Goal: Use online tool/utility: Utilize a website feature to perform a specific function

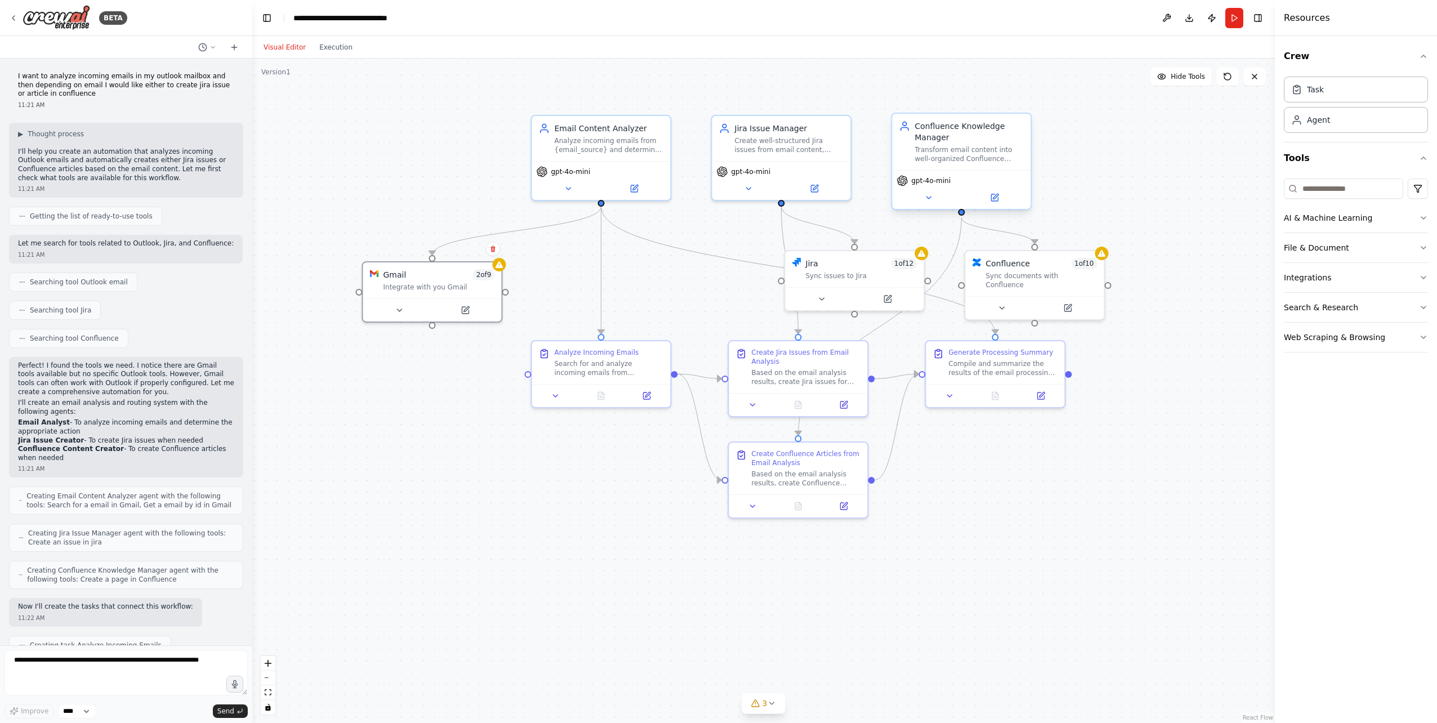
click at [860, 140] on div "Confluence Knowledge Manager" at bounding box center [969, 132] width 109 height 23
click at [787, 144] on div "Create well-structured Jira issues from email content, ensuring all relevant in…" at bounding box center [789, 143] width 109 height 18
click at [745, 186] on icon at bounding box center [748, 186] width 9 height 9
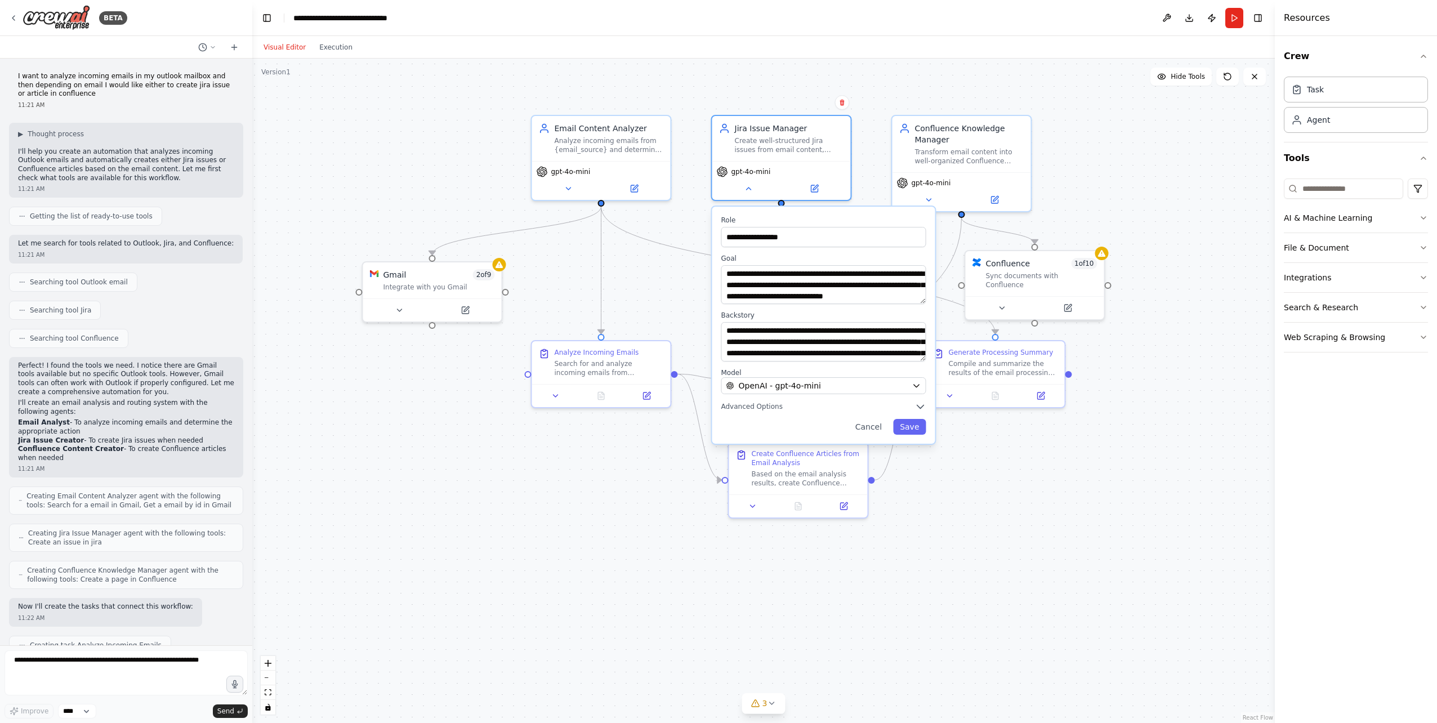
click at [756, 398] on div "**********" at bounding box center [823, 325] width 223 height 237
click at [759, 398] on span "Advanced Options" at bounding box center [751, 406] width 61 height 9
click at [860, 398] on button "button" at bounding box center [916, 430] width 20 height 11
click at [731, 398] on div ".deletable-edge-delete-btn { width: 20px; height: 20px; border: 0px solid #ffff…" at bounding box center [763, 391] width 1023 height 665
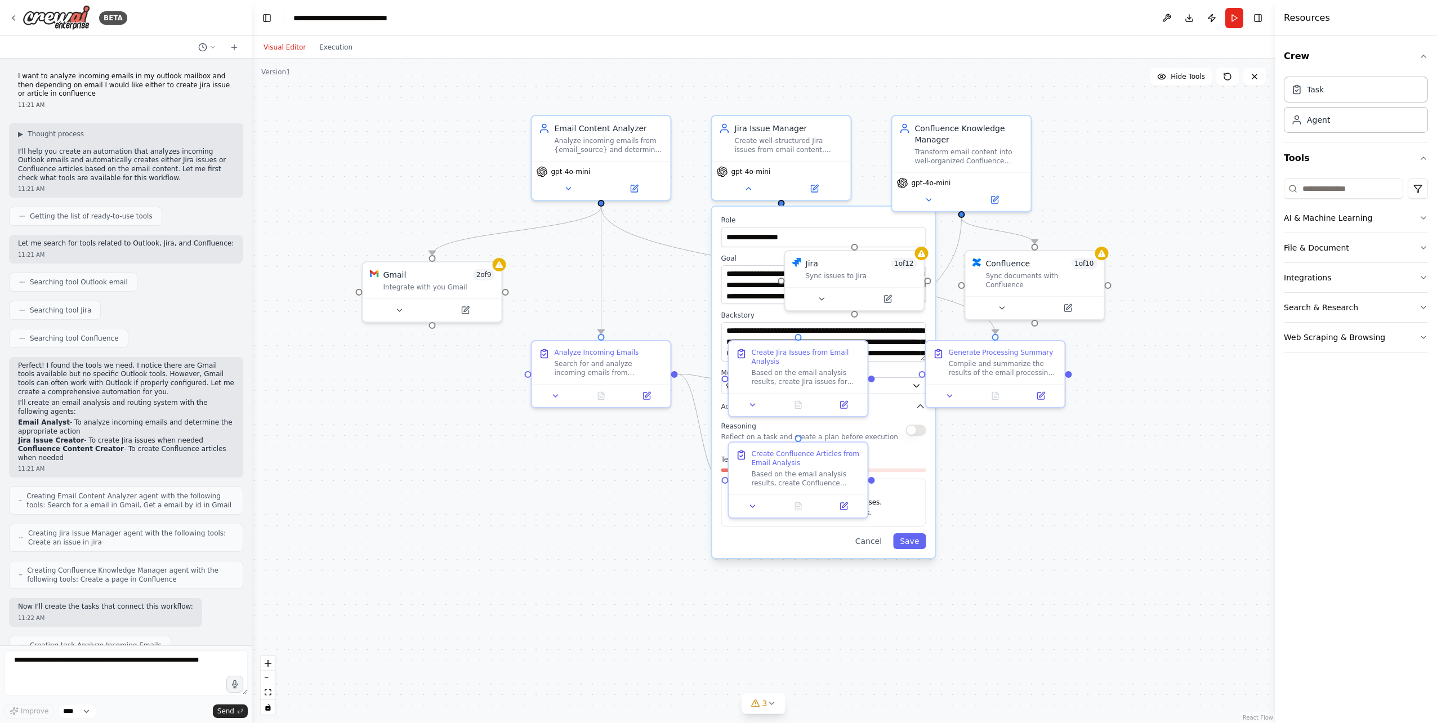
click at [727, 398] on div ".deletable-edge-delete-btn { width: 20px; height: 20px; border: 0px solid #ffff…" at bounding box center [763, 391] width 1023 height 665
click at [860, 398] on button "Cancel" at bounding box center [869, 541] width 40 height 16
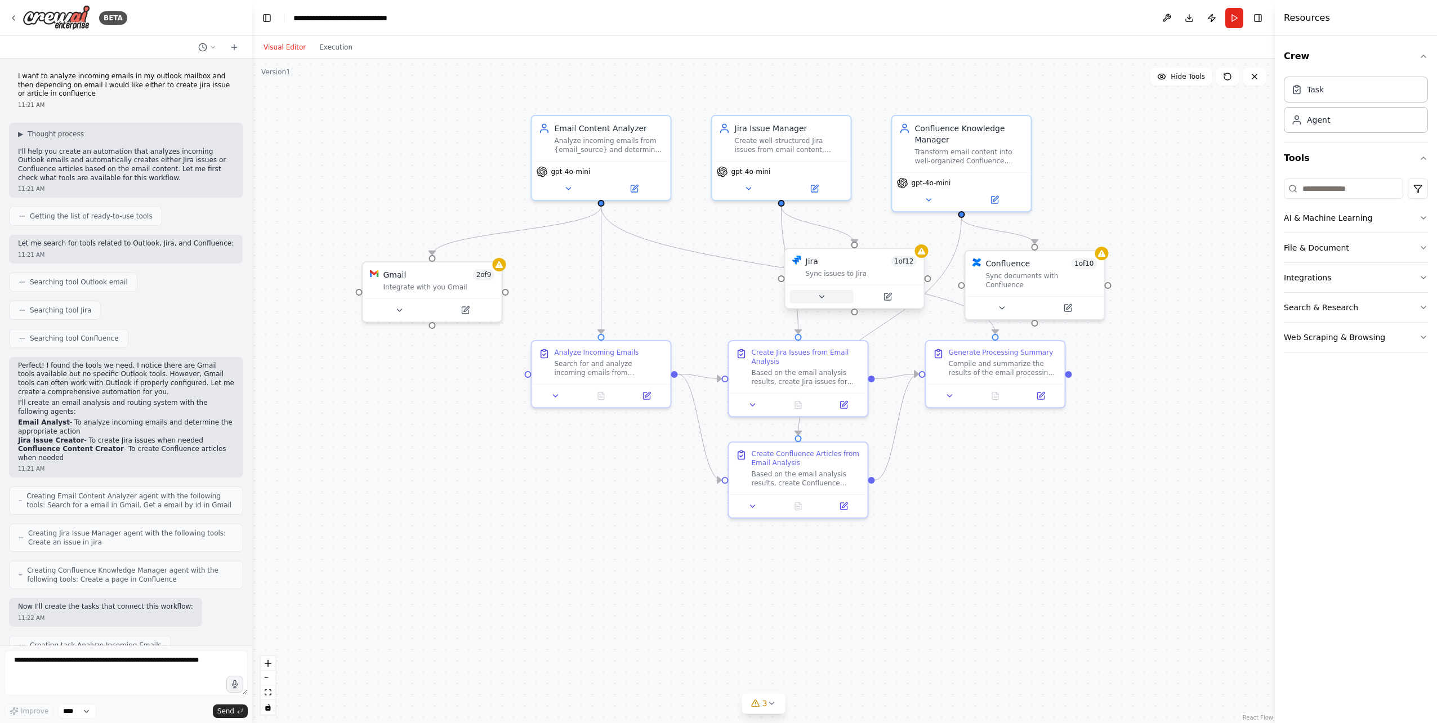
click at [835, 297] on button at bounding box center [822, 297] width 64 height 14
click at [835, 297] on button at bounding box center [817, 297] width 64 height 14
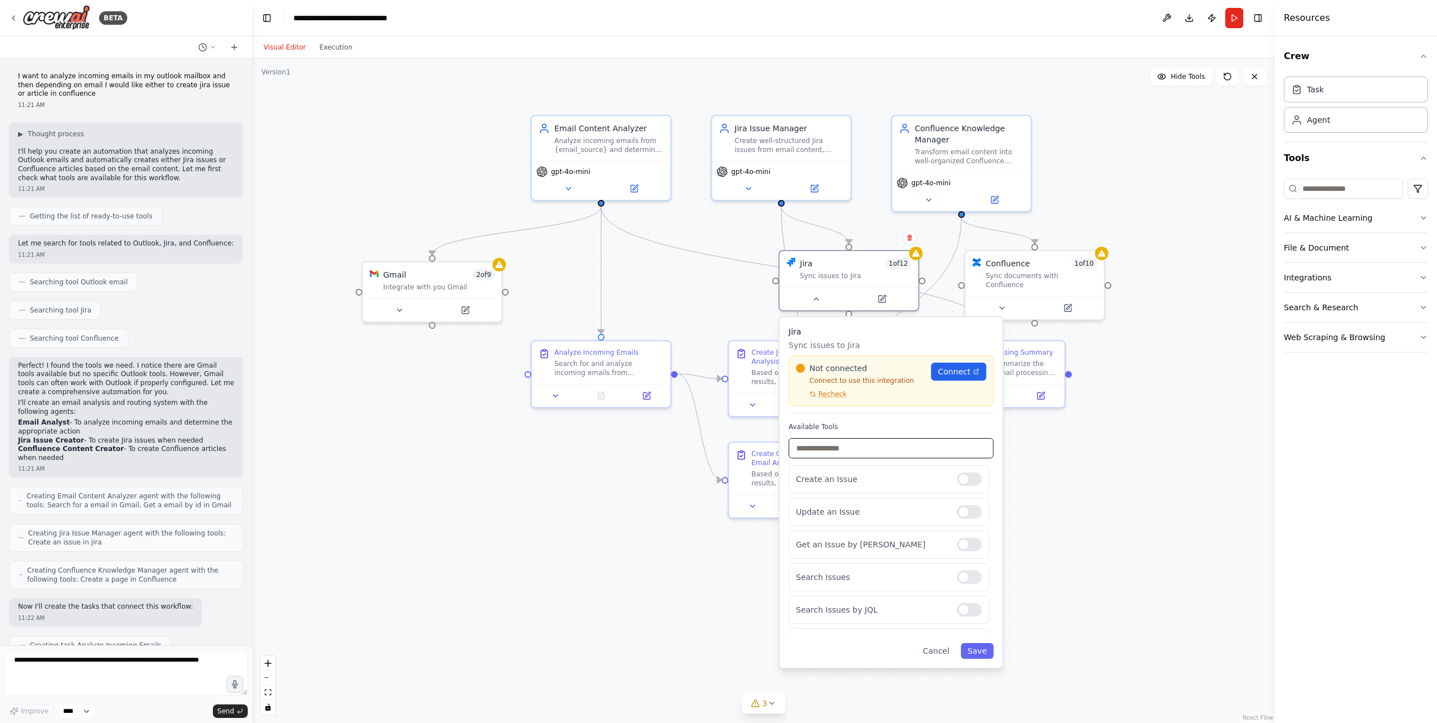
click at [860, 398] on input "text" at bounding box center [891, 448] width 205 height 20
click at [860, 398] on div ".deletable-edge-delete-btn { width: 20px; height: 20px; border: 0px solid #ffff…" at bounding box center [763, 391] width 1023 height 665
click at [860, 398] on button "Cancel" at bounding box center [936, 651] width 40 height 16
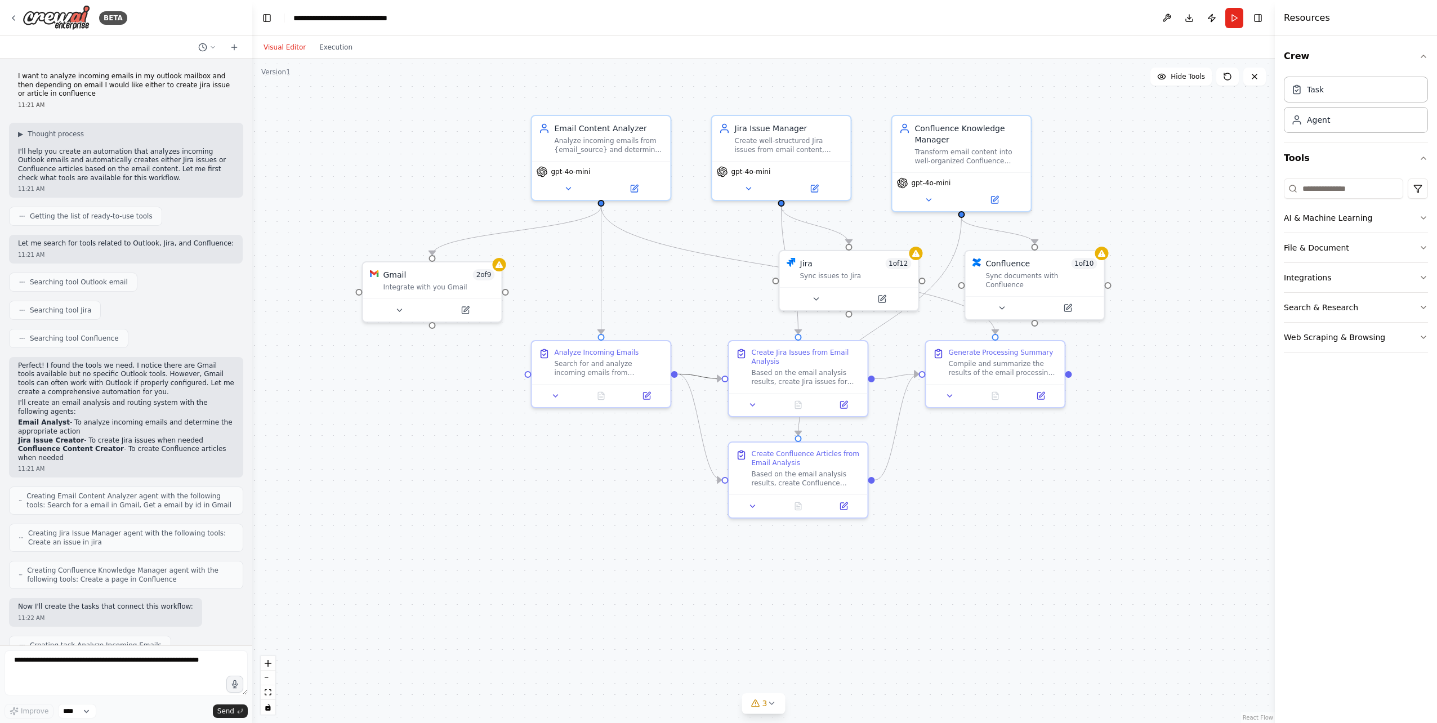
click at [710, 378] on icon "Edge from 222d6bcd-fff1-4c0c-afb0-e1703e40186a to 9cb2474b-1949-49f0-b91a-af9ac…" at bounding box center [700, 376] width 44 height 5
click at [841, 239] on icon "Edge from 72eb0c27-4dda-41ff-9796-51704b821ae5 to 1ce8cc04-c909-4fc8-8a31-4e16f…" at bounding box center [816, 225] width 68 height 37
drag, startPoint x: 791, startPoint y: 176, endPoint x: 775, endPoint y: 191, distance: 22.7
click at [775, 191] on div "gpt-4o-mini" at bounding box center [770, 189] width 139 height 39
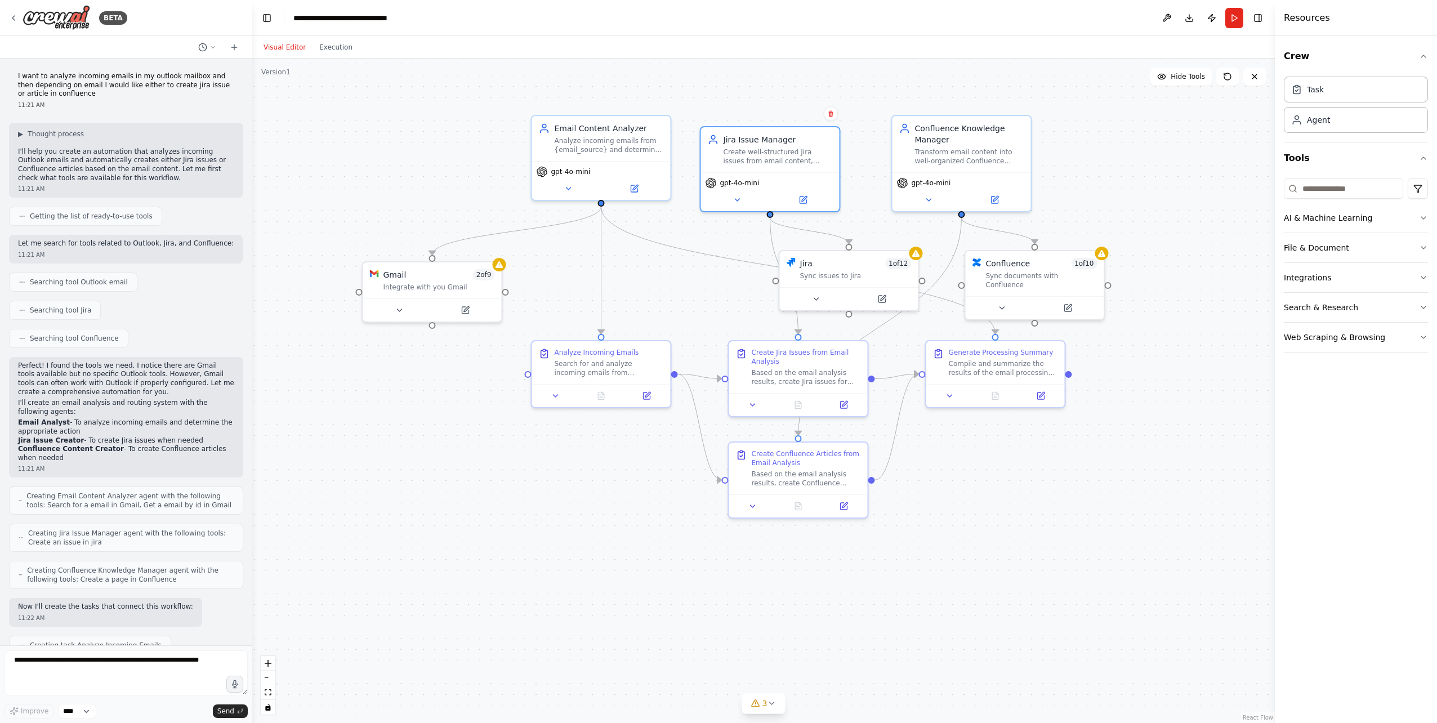
click at [772, 216] on div at bounding box center [770, 214] width 7 height 7
click at [772, 216] on div ".deletable-edge-delete-btn { width: 20px; height: 20px; border: 0px solid #ffff…" at bounding box center [763, 391] width 1023 height 665
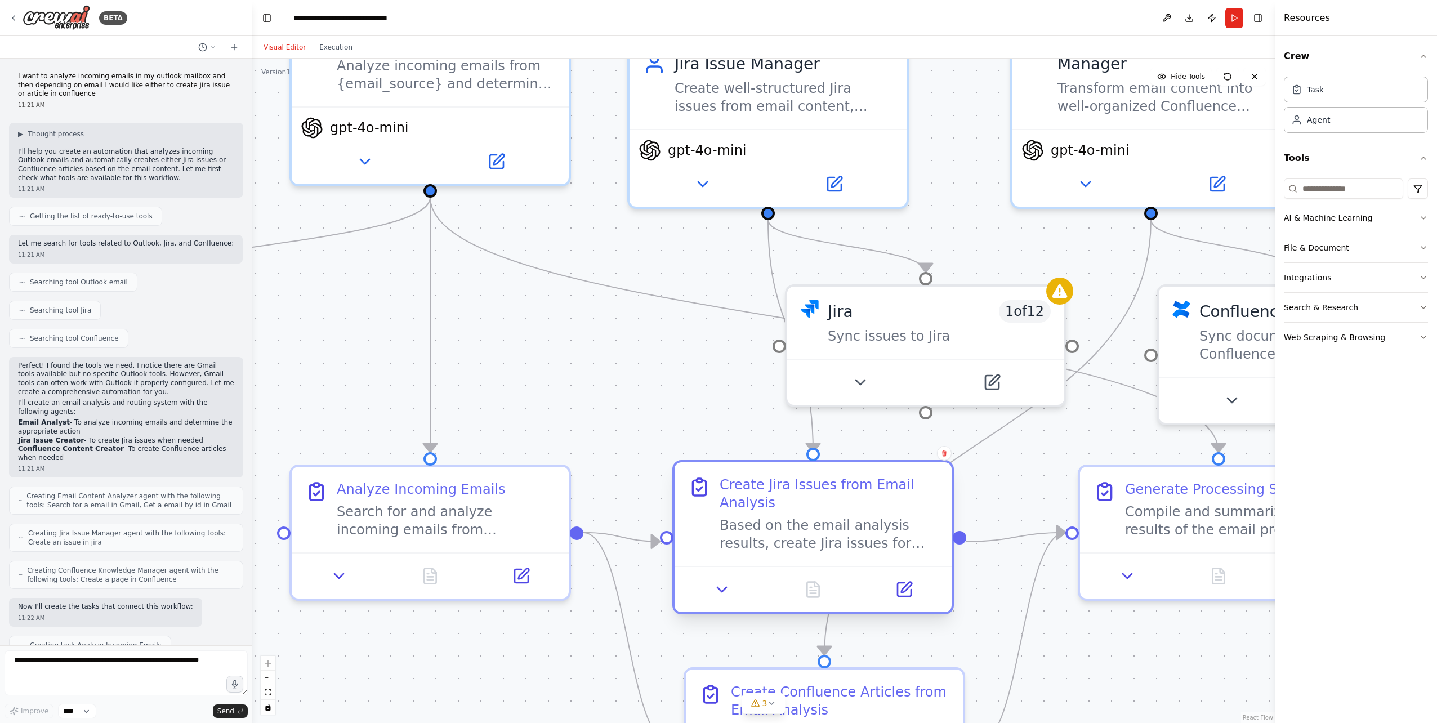
drag, startPoint x: 775, startPoint y: 499, endPoint x: 769, endPoint y: 501, distance: 6.1
click at [769, 398] on div "Create Jira Issues from Email Analysis" at bounding box center [829, 494] width 219 height 36
click at [734, 398] on button at bounding box center [722, 589] width 77 height 27
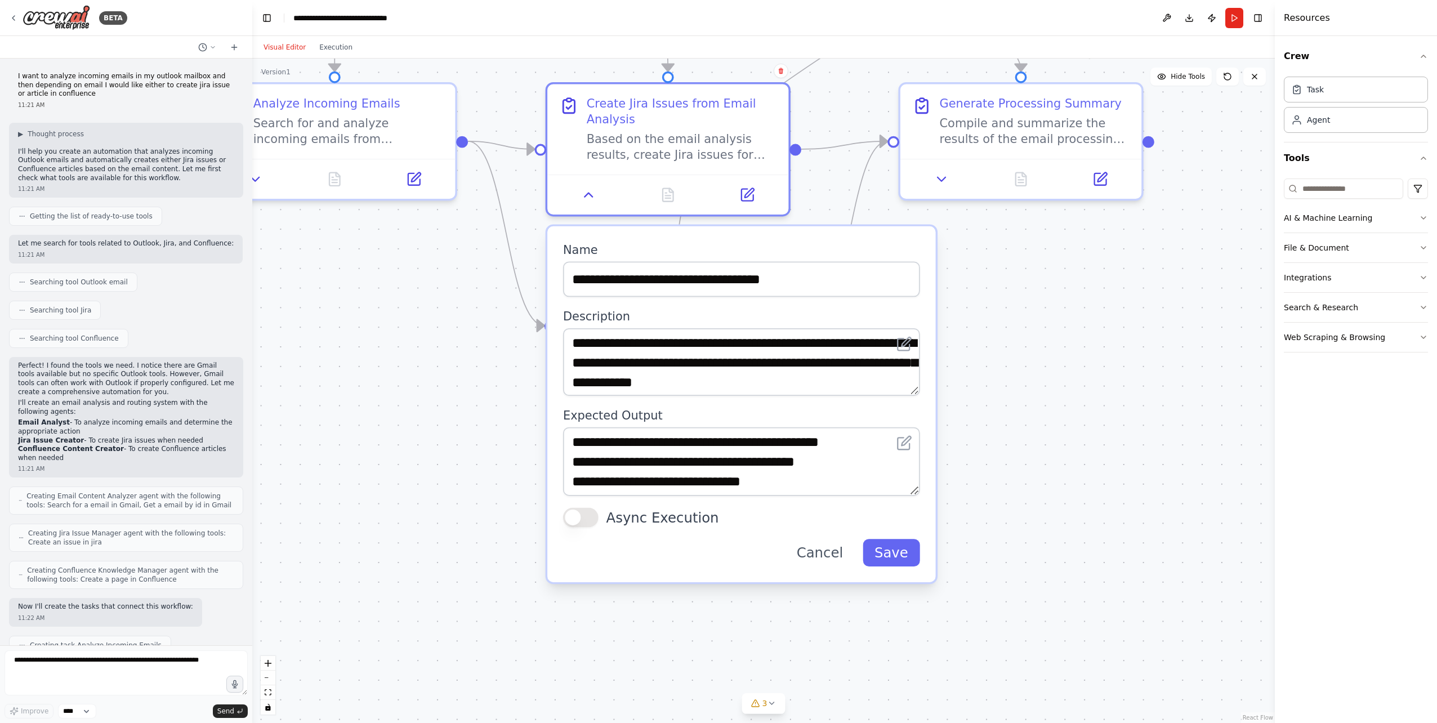
drag, startPoint x: 1009, startPoint y: 666, endPoint x: 1054, endPoint y: 350, distance: 319.1
click at [860, 350] on div ".deletable-edge-delete-btn { width: 20px; height: 20px; border: 0px solid #ffff…" at bounding box center [763, 391] width 1023 height 665
click at [830, 398] on button "Cancel" at bounding box center [820, 553] width 70 height 28
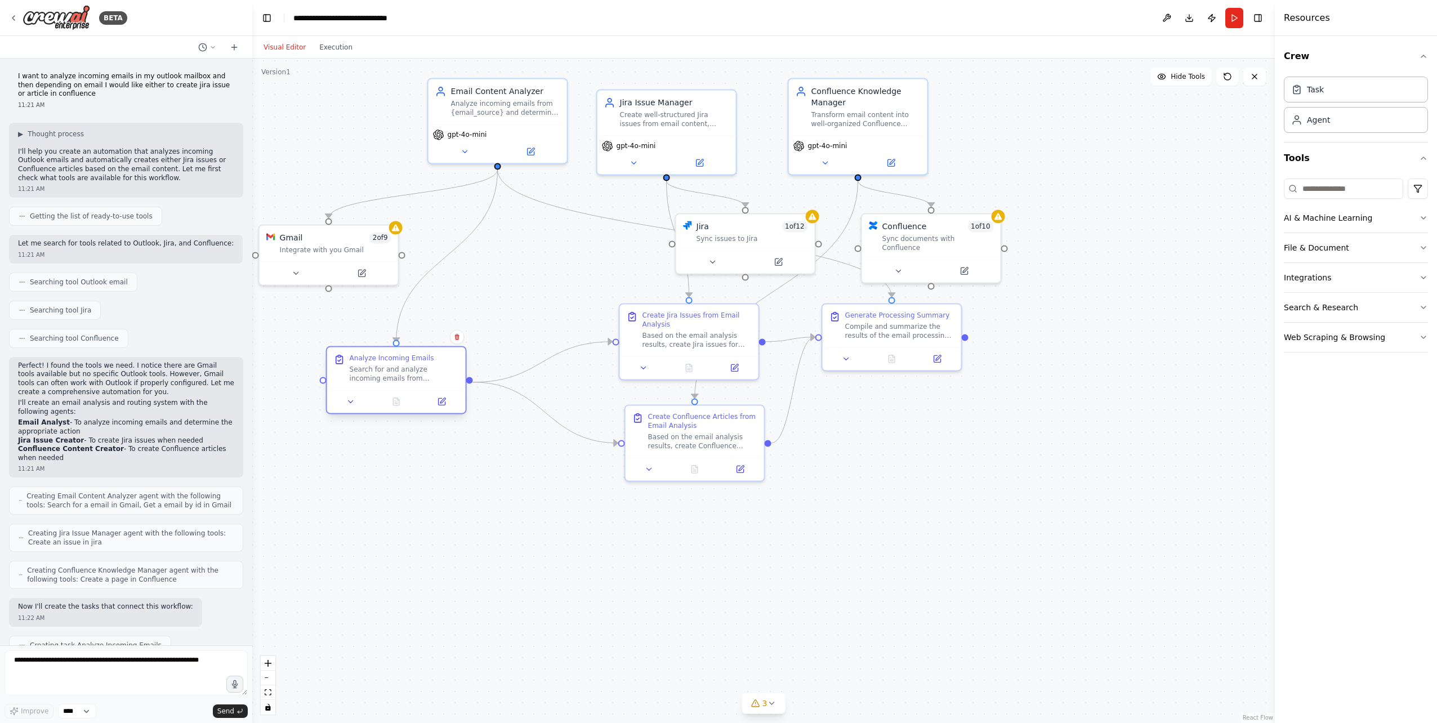
drag, startPoint x: 514, startPoint y: 329, endPoint x: 412, endPoint y: 378, distance: 112.9
click at [412, 378] on div "Search for and analyze incoming emails from {email_source} within the specified…" at bounding box center [404, 374] width 109 height 18
drag, startPoint x: 660, startPoint y: 439, endPoint x: 645, endPoint y: 570, distance: 131.4
click at [645, 398] on div "Based on the email analysis results, create Confluence articles for emails that…" at bounding box center [685, 574] width 109 height 18
click at [646, 398] on div ".deletable-edge-delete-btn { width: 20px; height: 20px; border: 0px solid #ffff…" at bounding box center [763, 391] width 1023 height 665
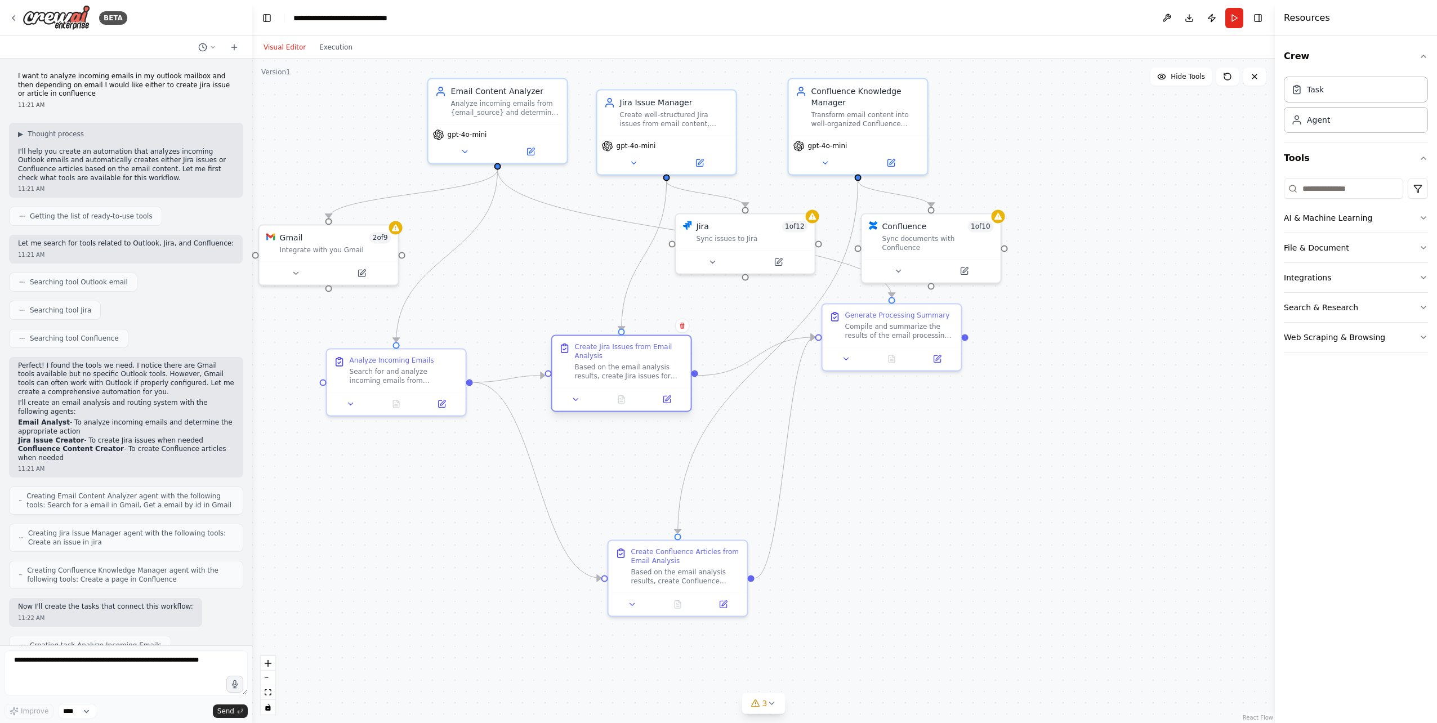
drag, startPoint x: 683, startPoint y: 323, endPoint x: 612, endPoint y: 357, distance: 78.6
click at [612, 357] on div "Create Jira Issues from Email Analysis" at bounding box center [629, 351] width 109 height 18
drag, startPoint x: 722, startPoint y: 247, endPoint x: 656, endPoint y: 268, distance: 69.6
click at [656, 268] on div "Jira 1 of 12 Sync issues to Jira" at bounding box center [678, 252] width 139 height 36
drag, startPoint x: 363, startPoint y: 255, endPoint x: 353, endPoint y: 279, distance: 26.3
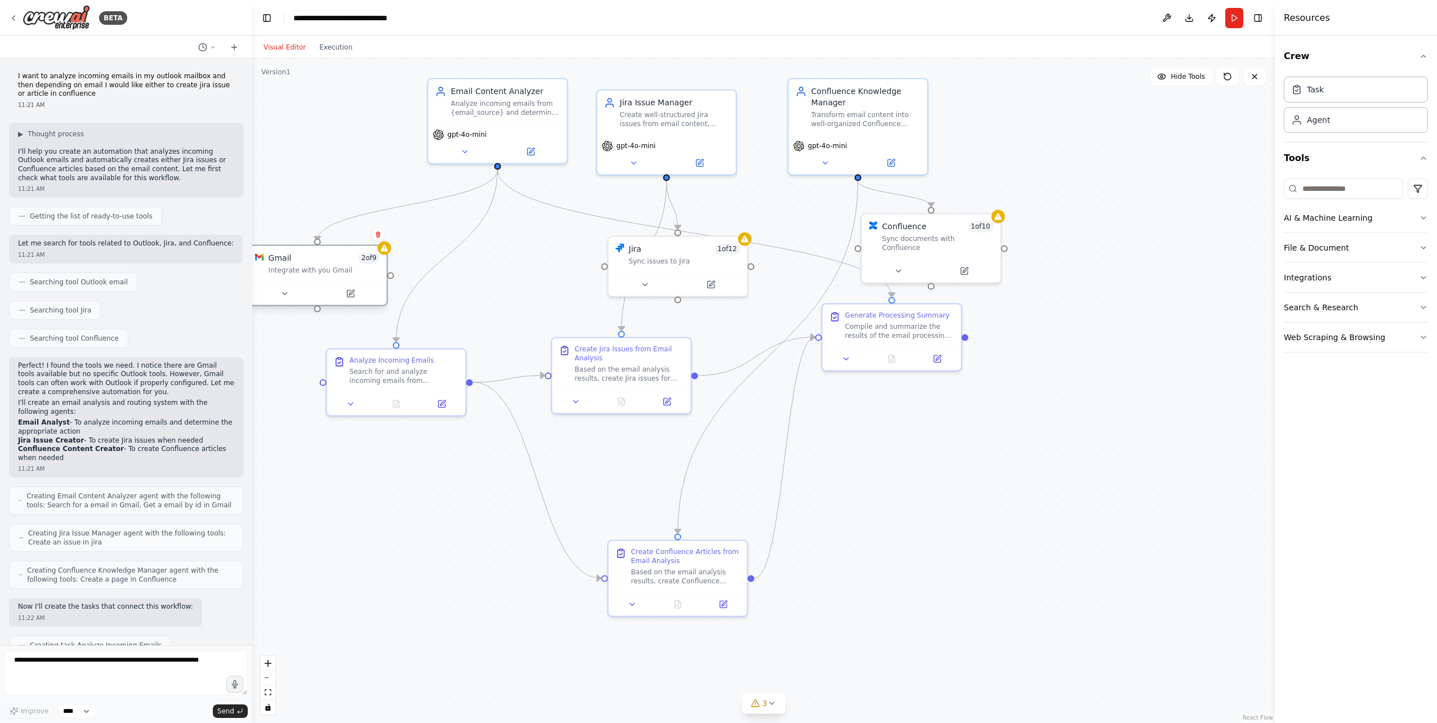
click at [353, 279] on div "Gmail 2 of 9 Integrate with you Gmail" at bounding box center [317, 264] width 139 height 36
drag, startPoint x: 350, startPoint y: 267, endPoint x: 375, endPoint y: 196, distance: 75.2
click at [375, 196] on div "Gmail 2 of 9 Integrate with you Gmail" at bounding box center [347, 196] width 112 height 23
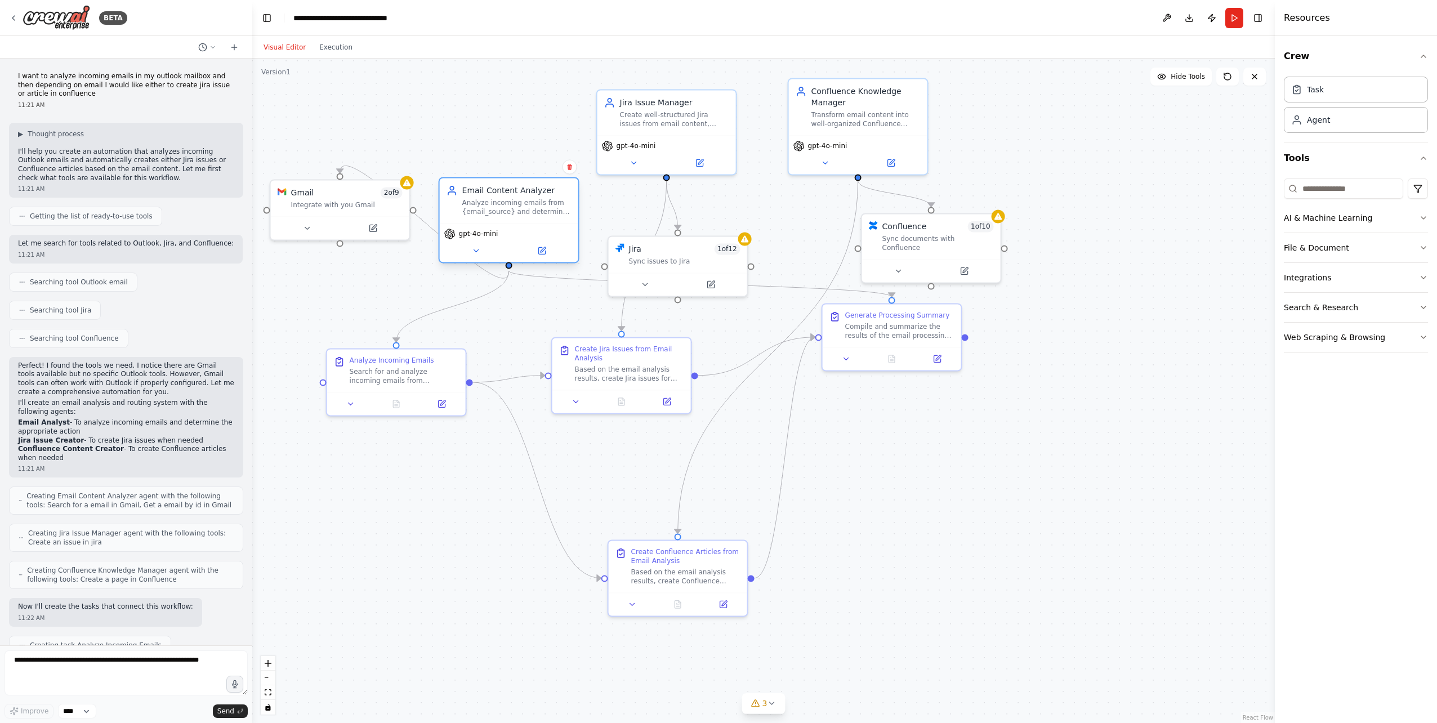
drag, startPoint x: 463, startPoint y: 130, endPoint x: 469, endPoint y: 228, distance: 98.2
click at [469, 228] on div "gpt-4o-mini" at bounding box center [471, 233] width 54 height 11
drag, startPoint x: 438, startPoint y: 367, endPoint x: 390, endPoint y: 400, distance: 58.0
click at [390, 398] on div "Search for and analyze incoming emails from {email_source} within the specified…" at bounding box center [359, 408] width 109 height 18
click at [598, 398] on div ".deletable-edge-delete-btn { width: 20px; height: 20px; border: 0px solid #ffff…" at bounding box center [763, 391] width 1023 height 665
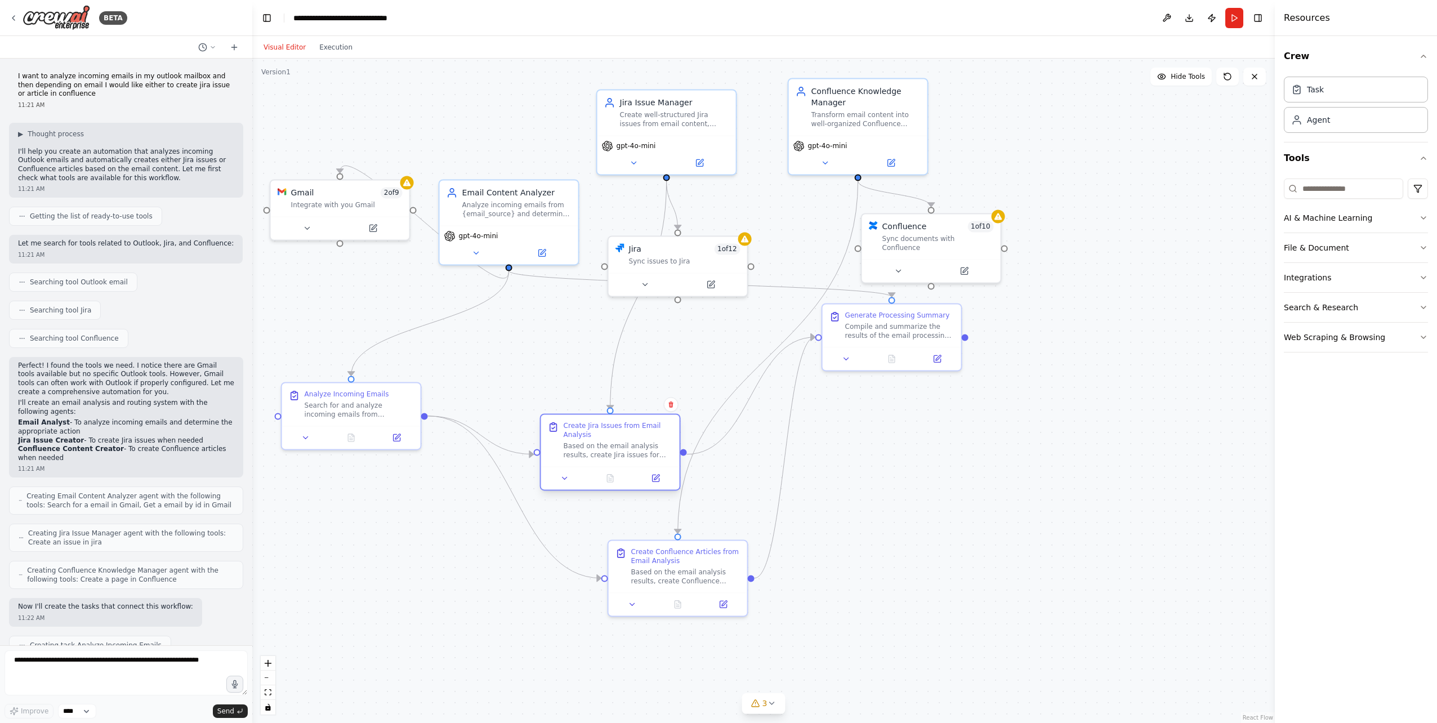
drag, startPoint x: 629, startPoint y: 364, endPoint x: 620, endPoint y: 440, distance: 77.1
click at [620, 398] on div "Create Jira Issues from Email Analysis Based on the email analysis results, cre…" at bounding box center [618, 440] width 109 height 38
click at [592, 398] on div ".deletable-edge-delete-btn { width: 20px; height: 20px; border: 0px solid #ffff…" at bounding box center [763, 391] width 1023 height 665
drag, startPoint x: 658, startPoint y: 551, endPoint x: 592, endPoint y: 546, distance: 65.5
click at [592, 398] on div "Create Confluence Articles from Email Analysis" at bounding box center [618, 554] width 109 height 18
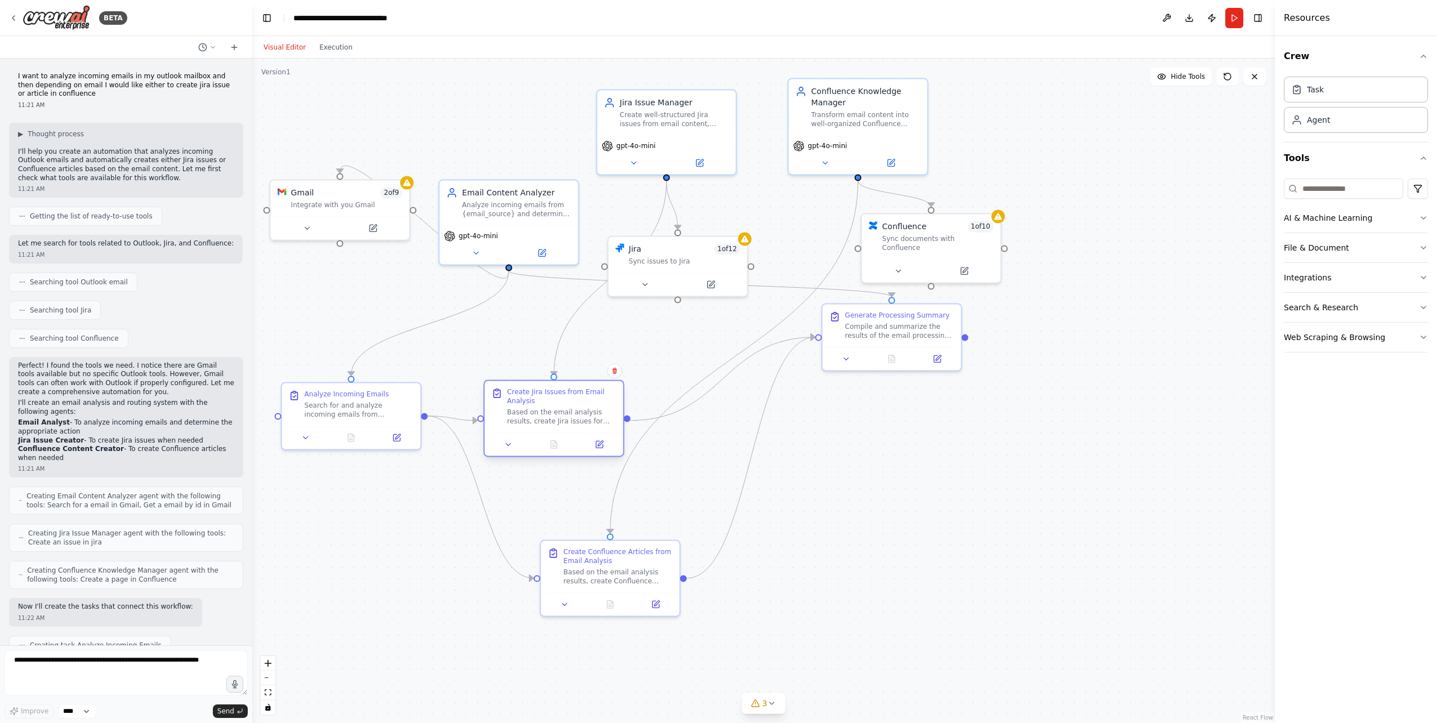
drag, startPoint x: 629, startPoint y: 456, endPoint x: 569, endPoint y: 424, distance: 67.3
click at [569, 398] on div "Based on the email analysis results, create Jira issues for emails that were cl…" at bounding box center [561, 417] width 109 height 18
drag, startPoint x: 912, startPoint y: 324, endPoint x: 956, endPoint y: 510, distance: 190.6
click at [860, 398] on div "Compile and summarize the results of the email processing workflow. Review the …" at bounding box center [944, 509] width 109 height 18
drag, startPoint x: 520, startPoint y: 219, endPoint x: 525, endPoint y: 202, distance: 17.3
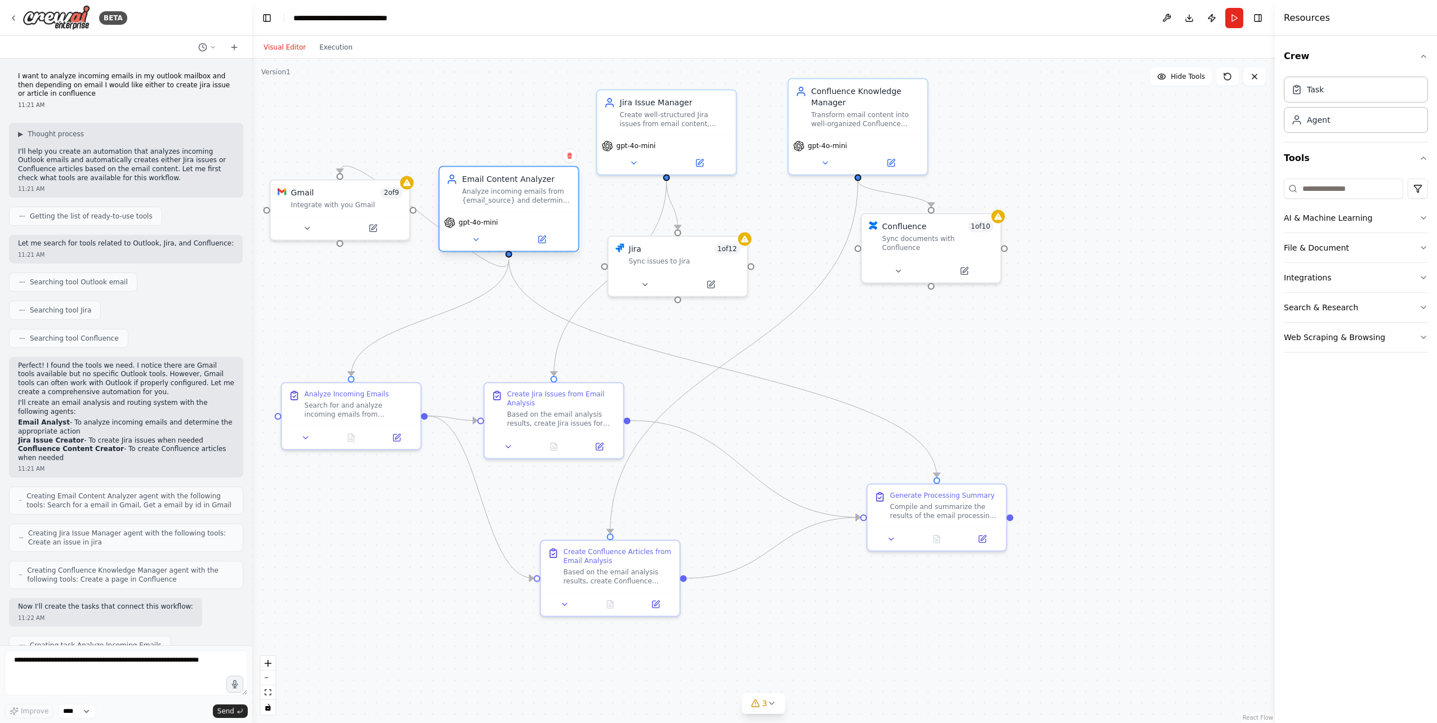
click at [525, 202] on div "Email Content Analyzer Analyze incoming emails from {email_source} and determin…" at bounding box center [509, 189] width 139 height 45
drag, startPoint x: 672, startPoint y: 115, endPoint x: 702, endPoint y: 154, distance: 48.7
click at [702, 154] on div "Create well-structured Jira issues from email content, ensuring all relevant in…" at bounding box center [708, 151] width 109 height 18
drag, startPoint x: 680, startPoint y: 255, endPoint x: 733, endPoint y: 330, distance: 92.2
click at [733, 330] on div "Jira 1 of 12 Sync issues to Jira" at bounding box center [741, 331] width 112 height 23
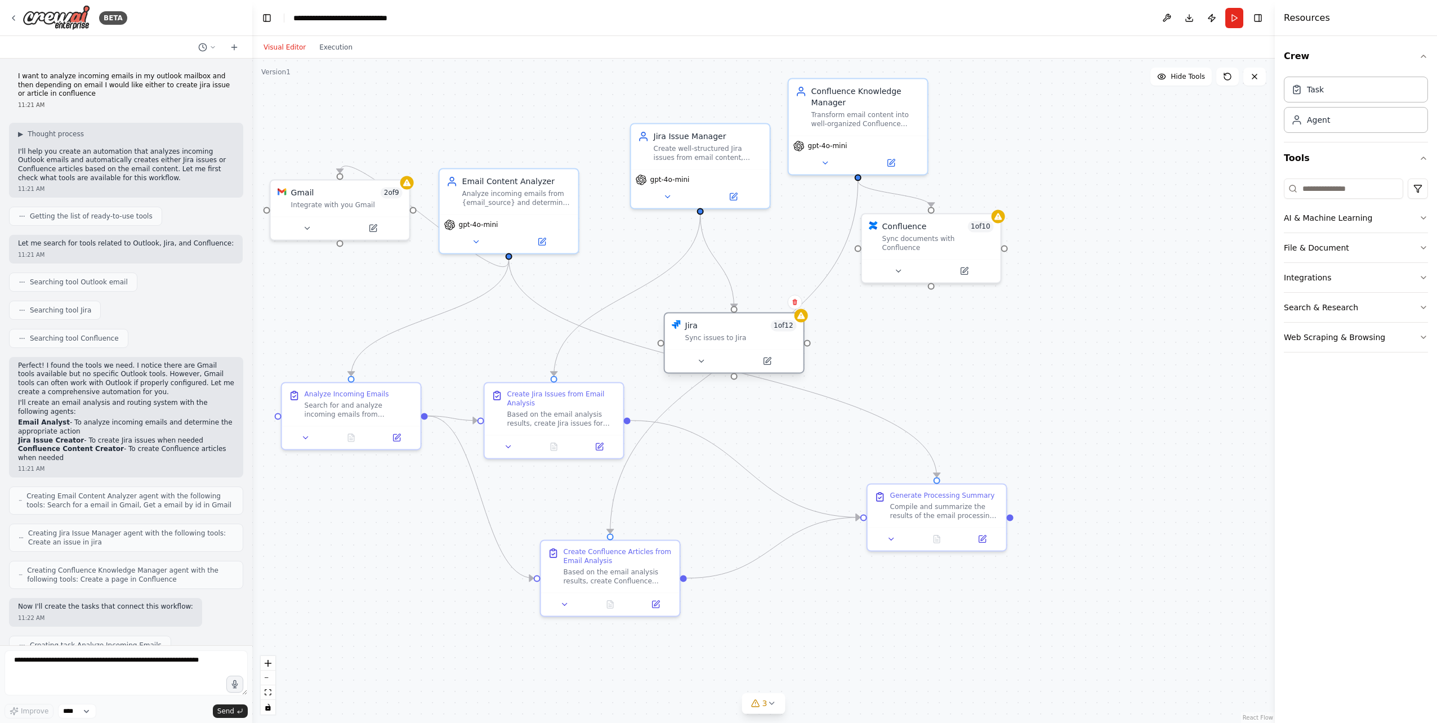
click at [783, 329] on span "1 of 12" at bounding box center [783, 325] width 26 height 11
drag, startPoint x: 903, startPoint y: 232, endPoint x: 1066, endPoint y: 316, distance: 182.6
click at [860, 316] on div "Sync documents with Confluence" at bounding box center [1102, 320] width 112 height 18
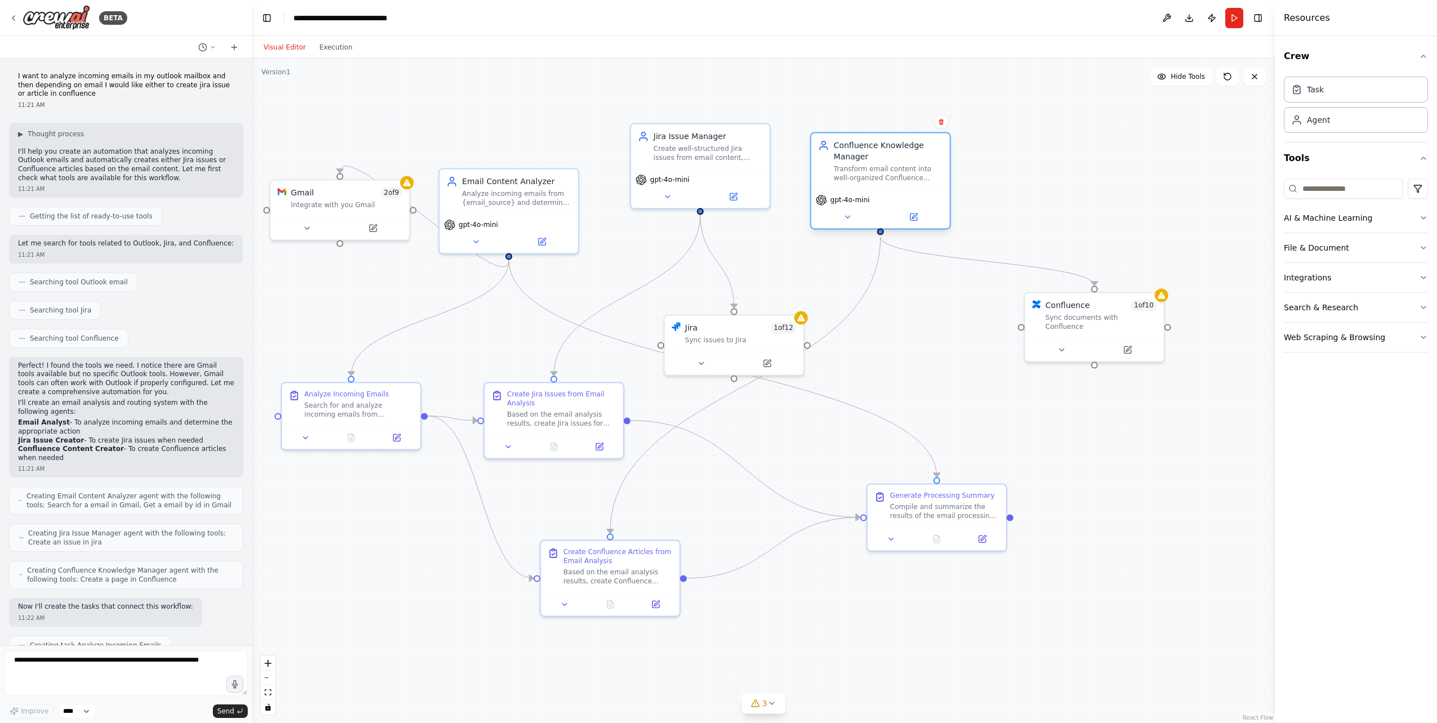
drag, startPoint x: 875, startPoint y: 133, endPoint x: 901, endPoint y: 188, distance: 60.5
click at [860, 188] on div "Confluence Knowledge Manager Transform email content into well-organized Conflu…" at bounding box center [880, 180] width 141 height 97
click at [860, 398] on div ".deletable-edge-delete-btn { width: 20px; height: 20px; border: 0px solid #ffff…" at bounding box center [763, 391] width 1023 height 665
click at [773, 398] on icon at bounding box center [771, 703] width 9 height 9
click at [860, 398] on div ".deletable-edge-delete-btn { width: 20px; height: 20px; border: 0px solid #ffff…" at bounding box center [763, 391] width 1023 height 665
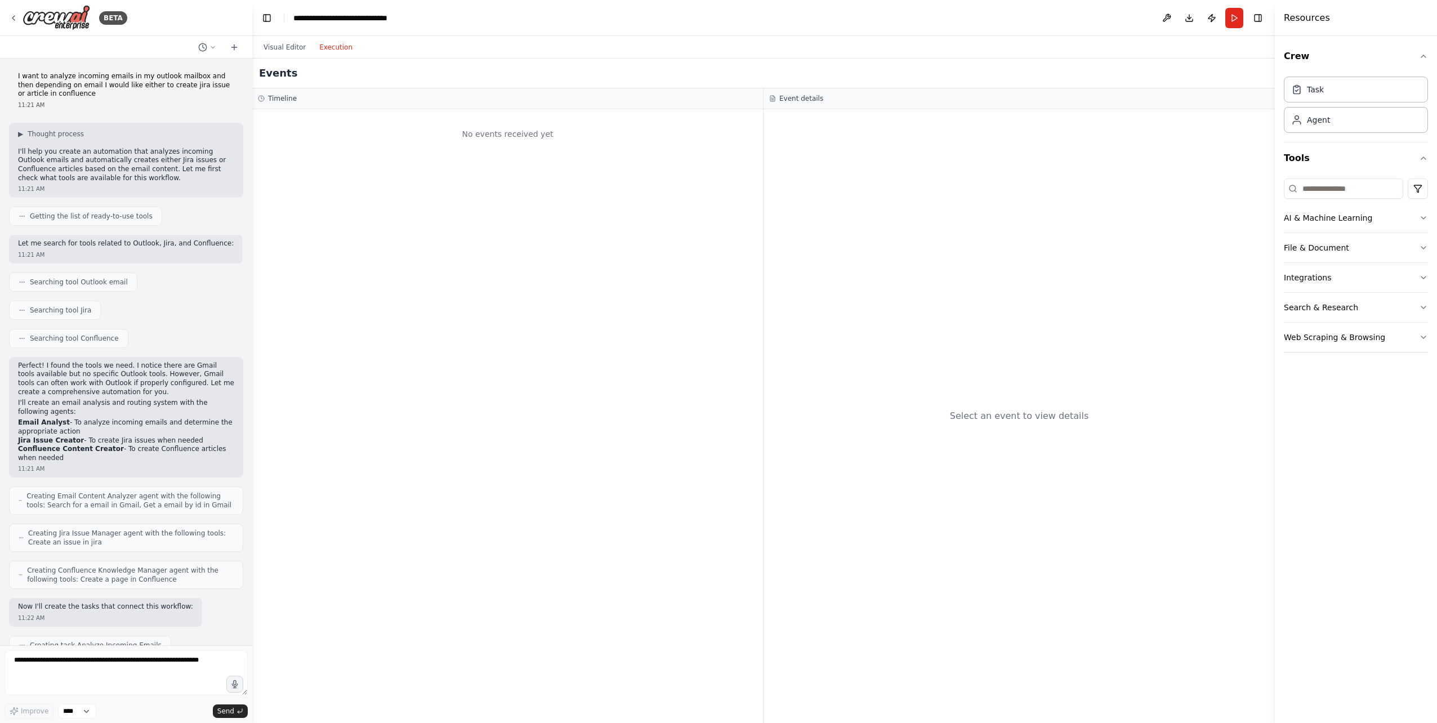
click at [333, 47] on button "Execution" at bounding box center [336, 48] width 47 height 14
click at [284, 46] on button "Visual Editor" at bounding box center [285, 48] width 56 height 14
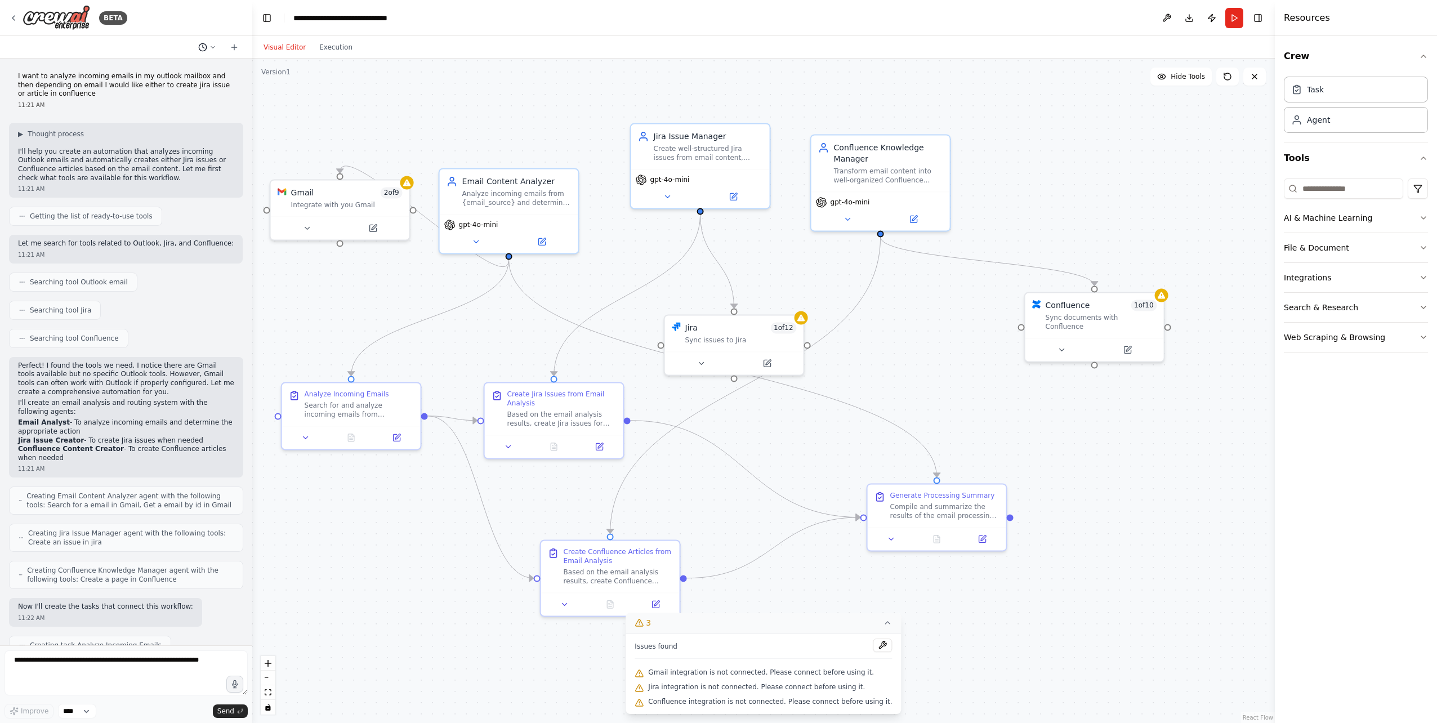
click at [209, 48] on button at bounding box center [207, 48] width 27 height 14
click at [234, 45] on div at bounding box center [126, 361] width 252 height 723
click at [235, 46] on icon at bounding box center [234, 47] width 9 height 9
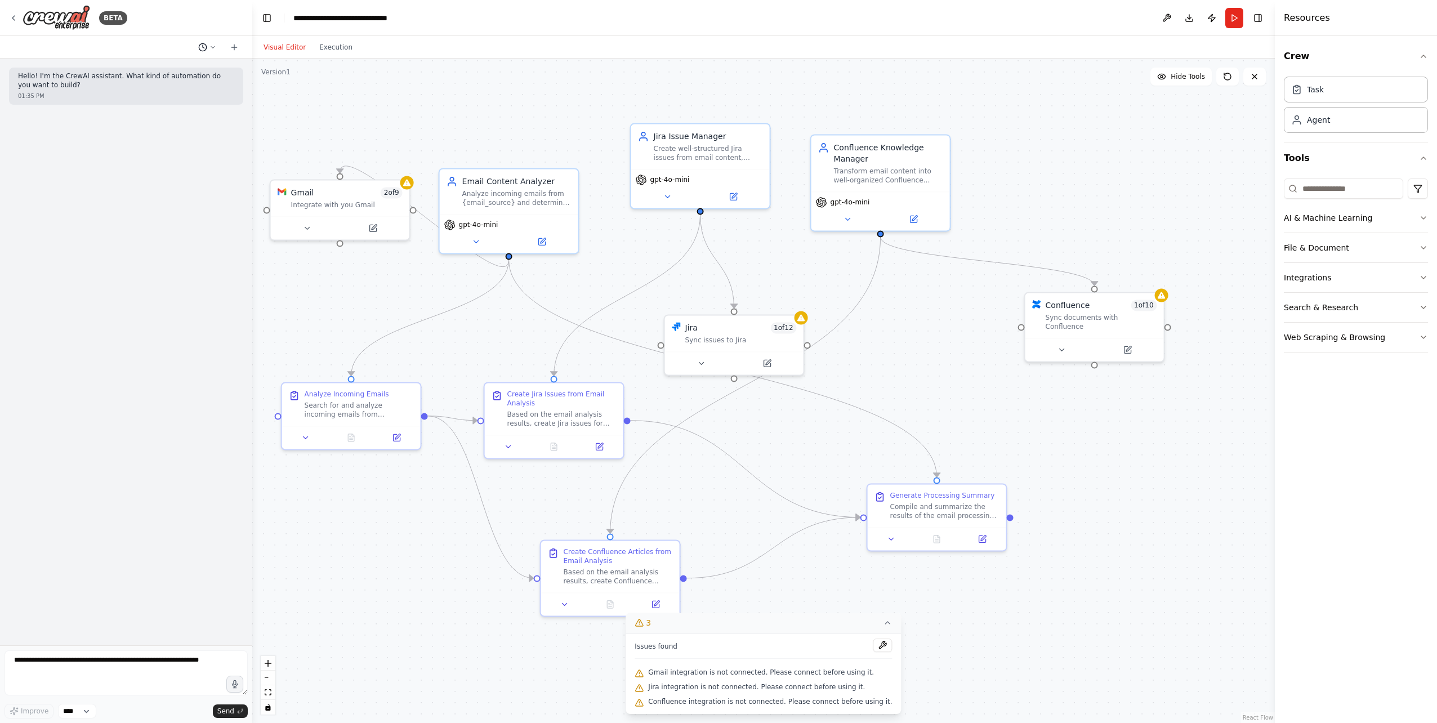
click at [203, 48] on icon at bounding box center [202, 47] width 9 height 9
click at [167, 90] on span "I want to analyze incoming emails in my outlook mailbox and then depending on e…" at bounding box center [158, 88] width 73 height 9
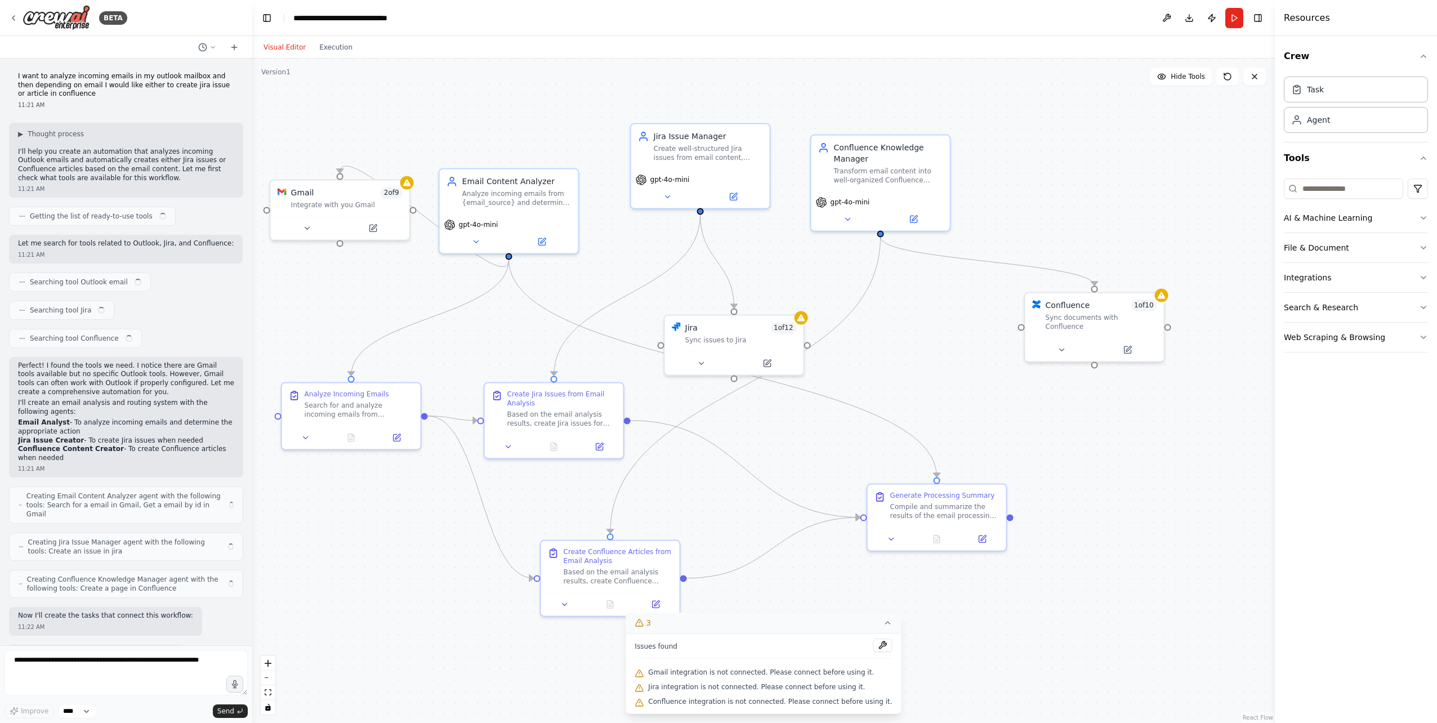
scroll to position [148, 0]
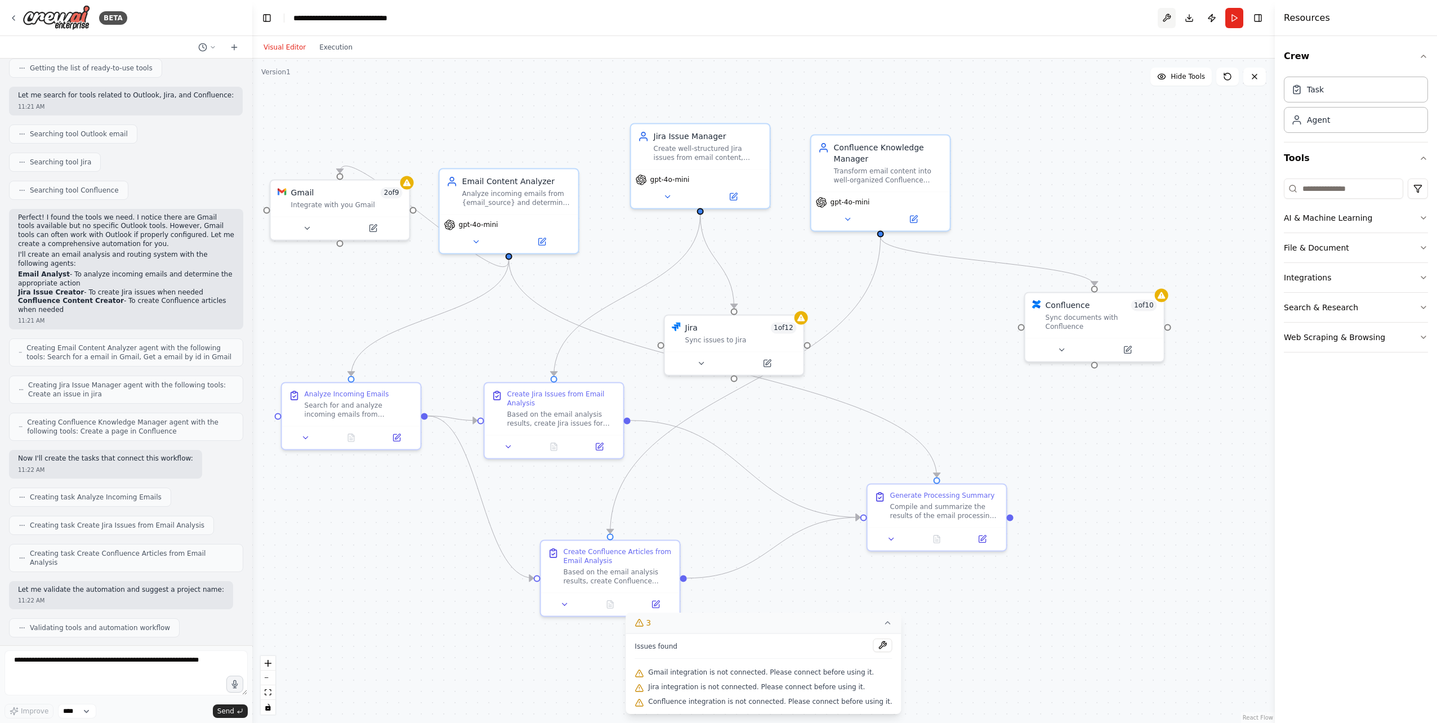
click at [860, 18] on button at bounding box center [1167, 18] width 18 height 20
click at [860, 16] on button "Download" at bounding box center [1189, 18] width 18 height 20
click at [860, 398] on div ".deletable-edge-delete-btn { width: 20px; height: 20px; border: 0px solid #ffff…" at bounding box center [763, 391] width 1023 height 665
click at [860, 18] on button "Publish" at bounding box center [1212, 18] width 18 height 20
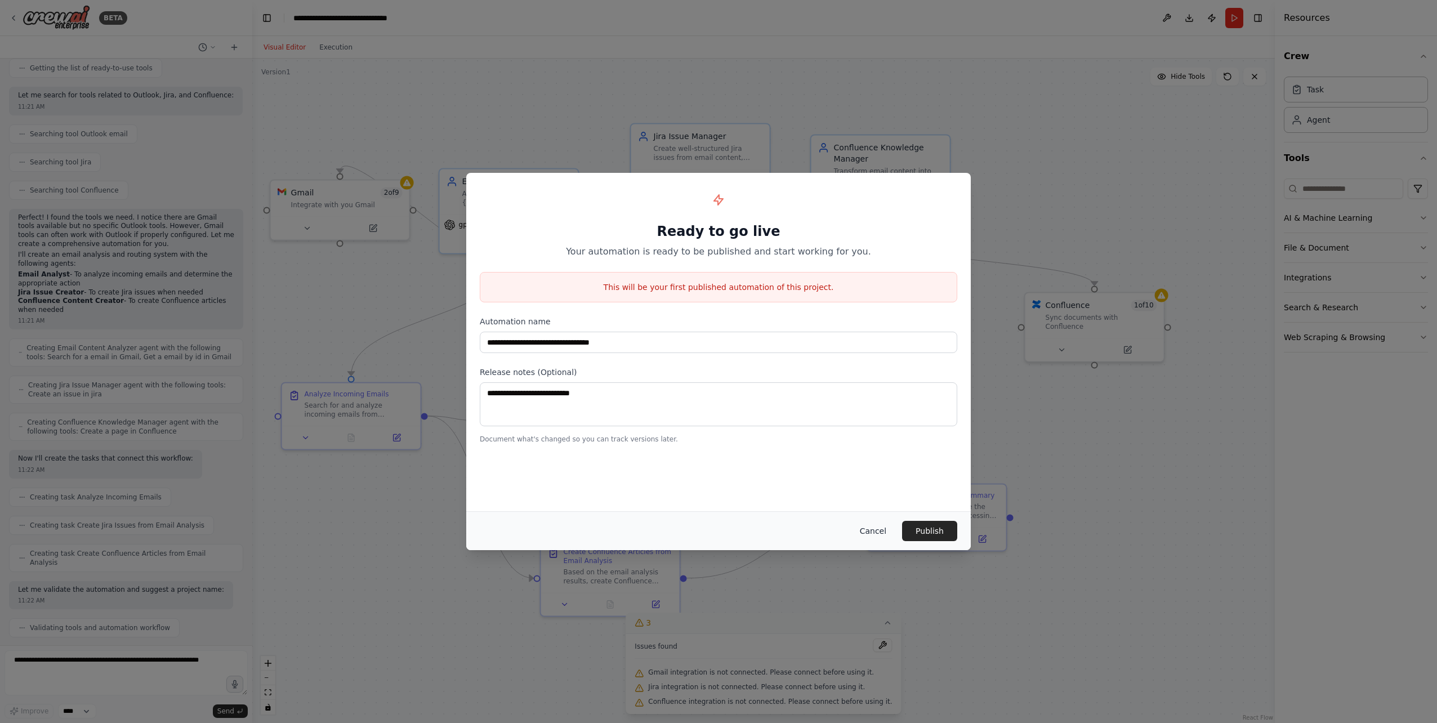
click at [858, 398] on button "Cancel" at bounding box center [873, 531] width 44 height 20
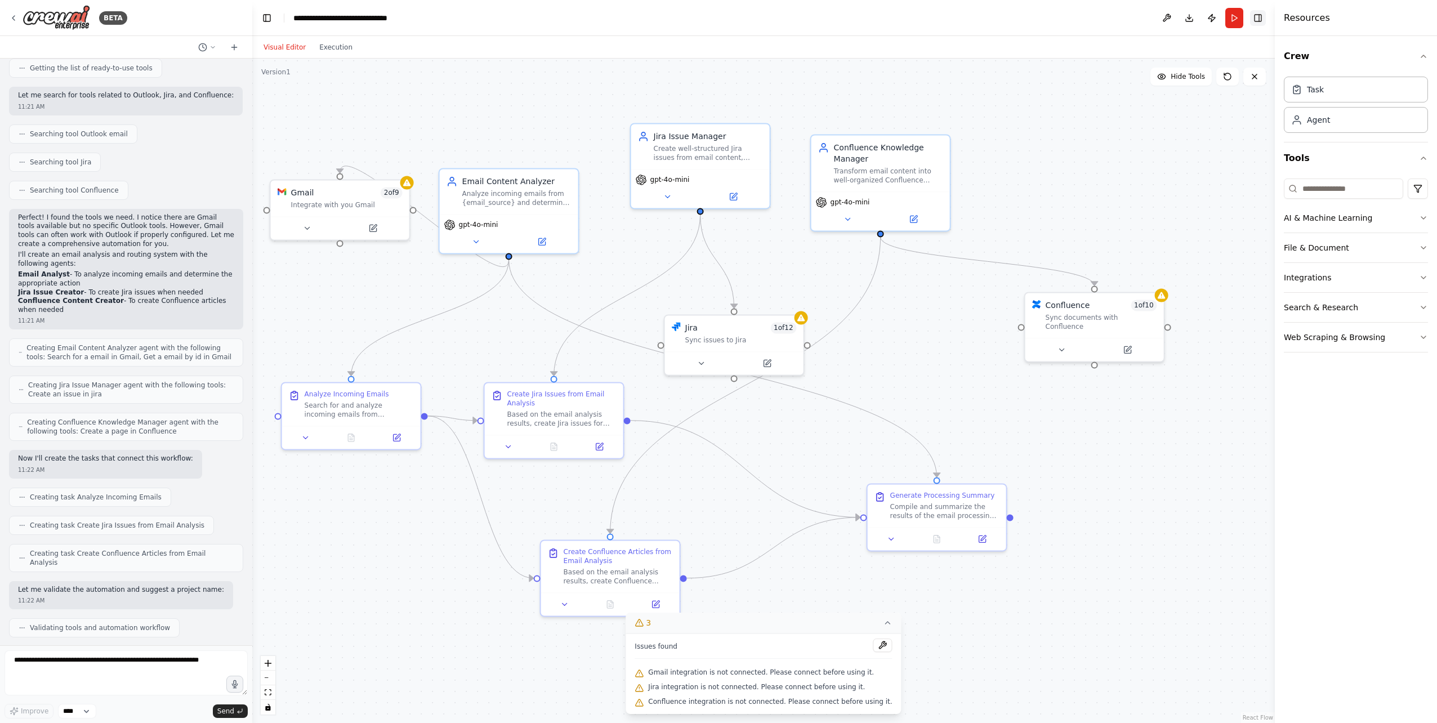
click at [860, 20] on button "Toggle Right Sidebar" at bounding box center [1258, 18] width 16 height 16
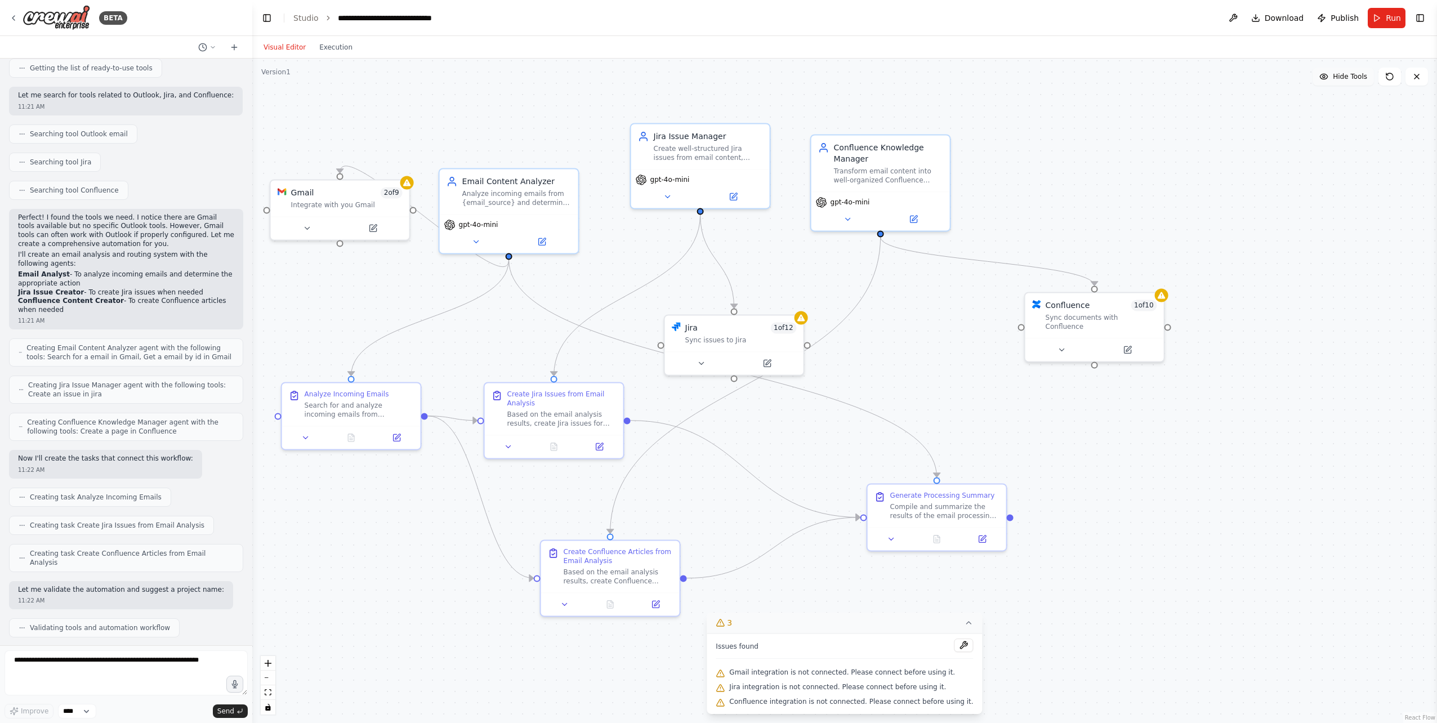
click at [860, 78] on span "Hide Tools" at bounding box center [1350, 76] width 34 height 9
click at [860, 78] on span "Show Tools" at bounding box center [1348, 76] width 37 height 9
click at [860, 78] on span "Hide Tools" at bounding box center [1350, 76] width 34 height 9
click at [860, 78] on span "Show Tools" at bounding box center [1348, 76] width 37 height 9
click at [860, 76] on icon at bounding box center [1389, 76] width 9 height 9
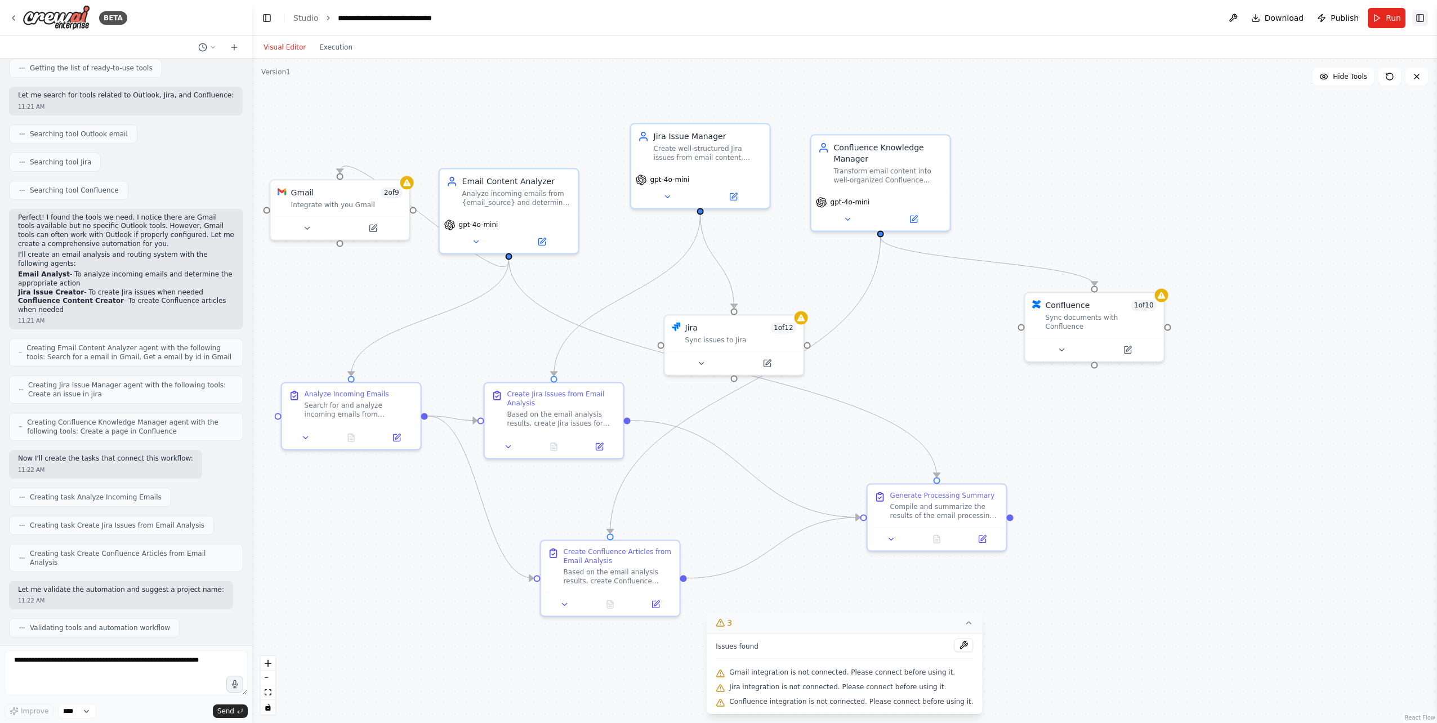
click at [860, 17] on button "Toggle Right Sidebar" at bounding box center [1421, 18] width 16 height 16
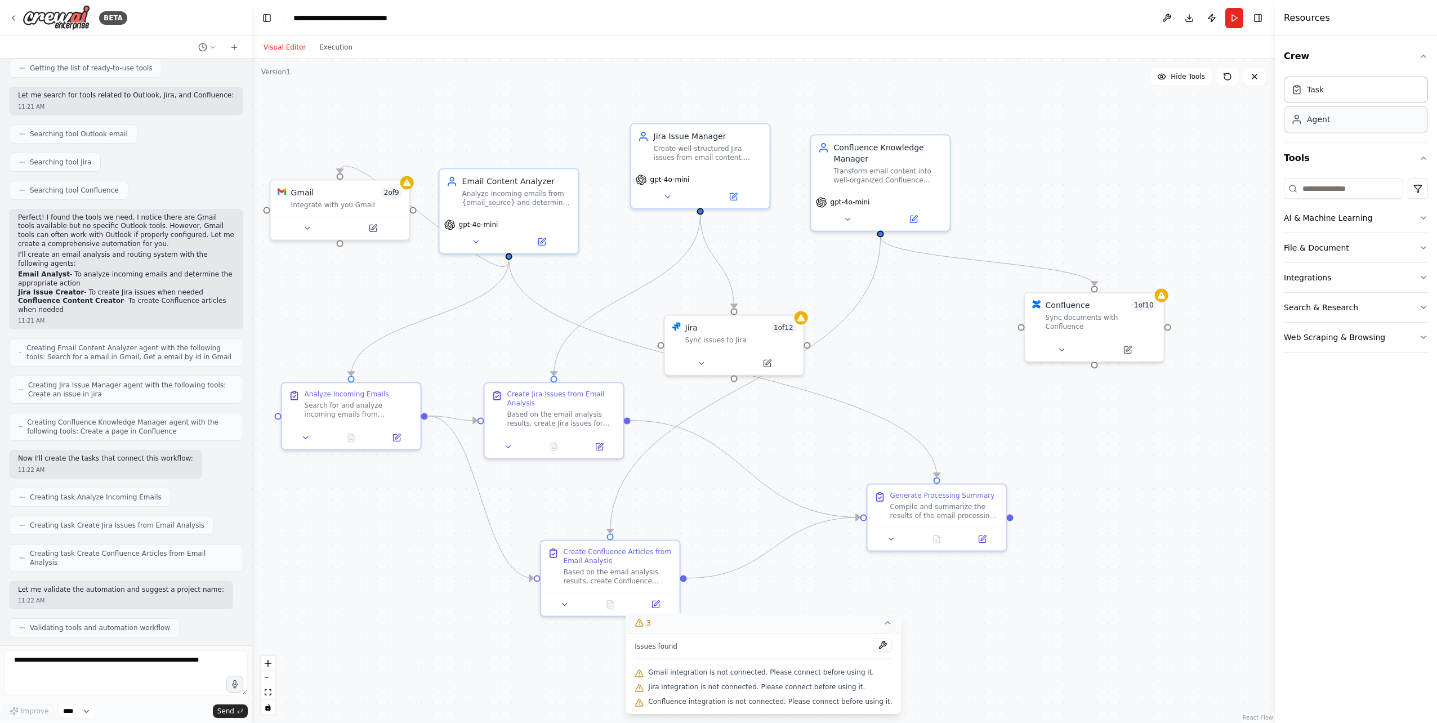
click at [860, 118] on div "Agent" at bounding box center [1356, 119] width 144 height 26
click at [860, 93] on div "Task" at bounding box center [1356, 89] width 144 height 26
click at [860, 129] on div "Agent" at bounding box center [1356, 119] width 144 height 26
click at [860, 160] on button "Tools" at bounding box center [1356, 158] width 144 height 32
click at [860, 121] on div "Agent" at bounding box center [1356, 119] width 144 height 26
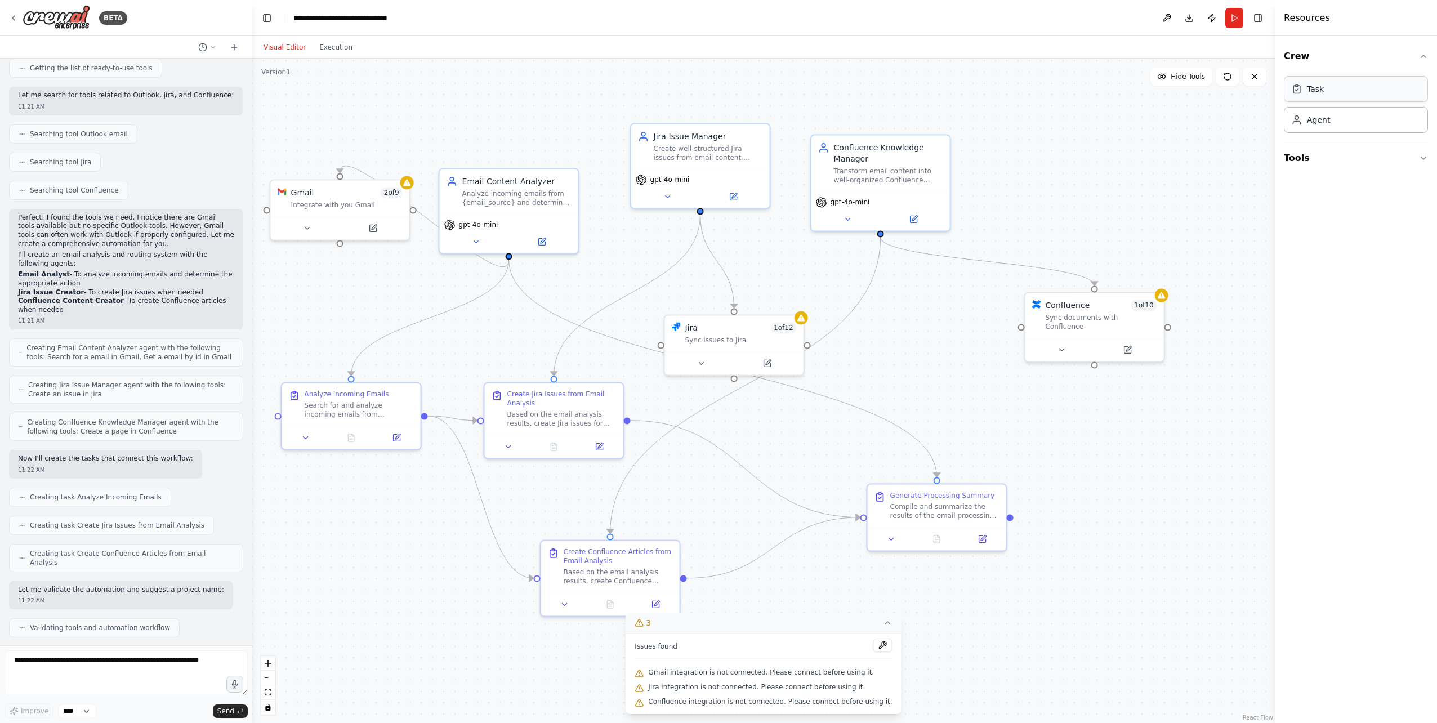
click at [860, 96] on div "Task" at bounding box center [1356, 89] width 144 height 26
click at [860, 54] on icon "button" at bounding box center [1423, 56] width 9 height 9
click at [860, 154] on icon "button" at bounding box center [1423, 158] width 9 height 9
click at [860, 278] on button "Integrations" at bounding box center [1356, 277] width 144 height 29
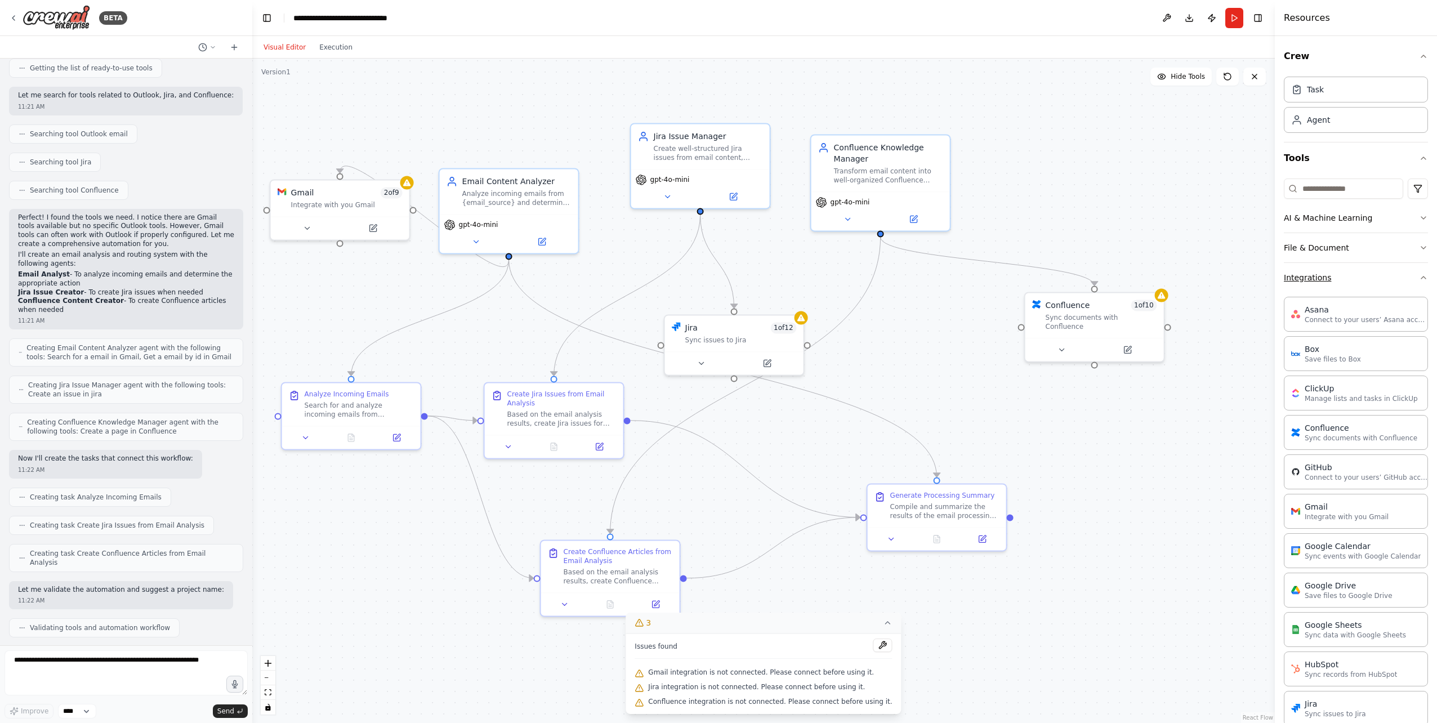
click at [860, 278] on button "Integrations" at bounding box center [1356, 277] width 144 height 29
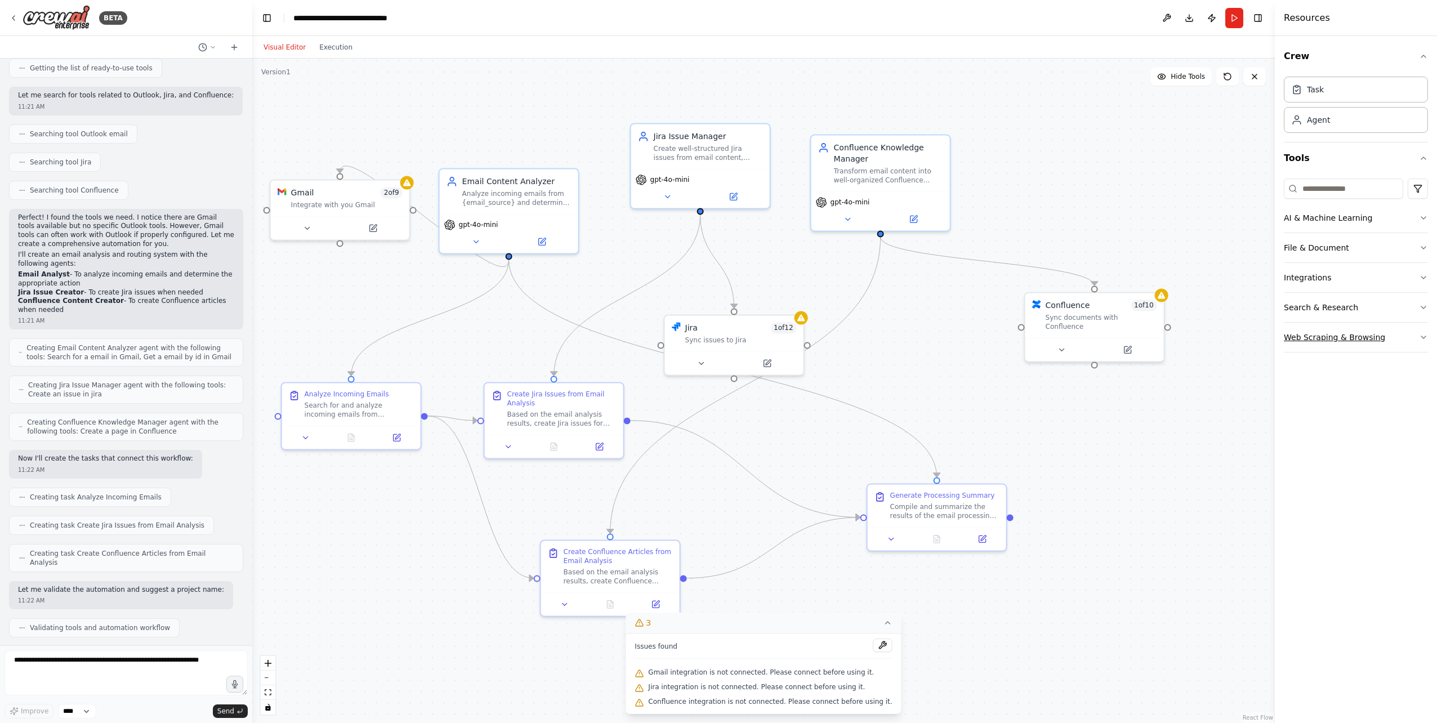
click at [860, 339] on button "Web Scraping & Browsing" at bounding box center [1356, 337] width 144 height 29
